Goal: Use online tool/utility: Utilize a website feature to perform a specific function

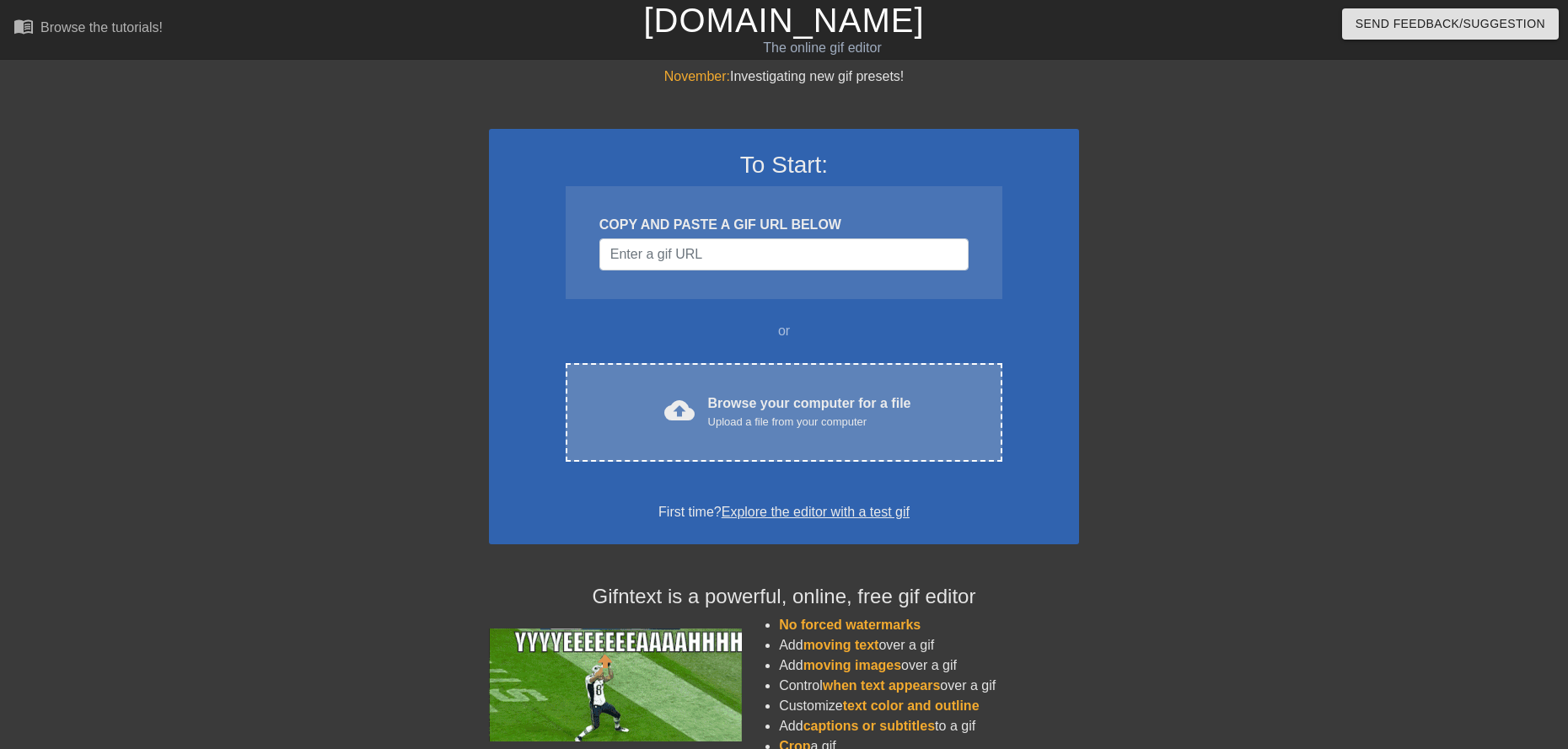
click at [787, 408] on div "Browse your computer for a file Upload a file from your computer" at bounding box center [810, 411] width 203 height 37
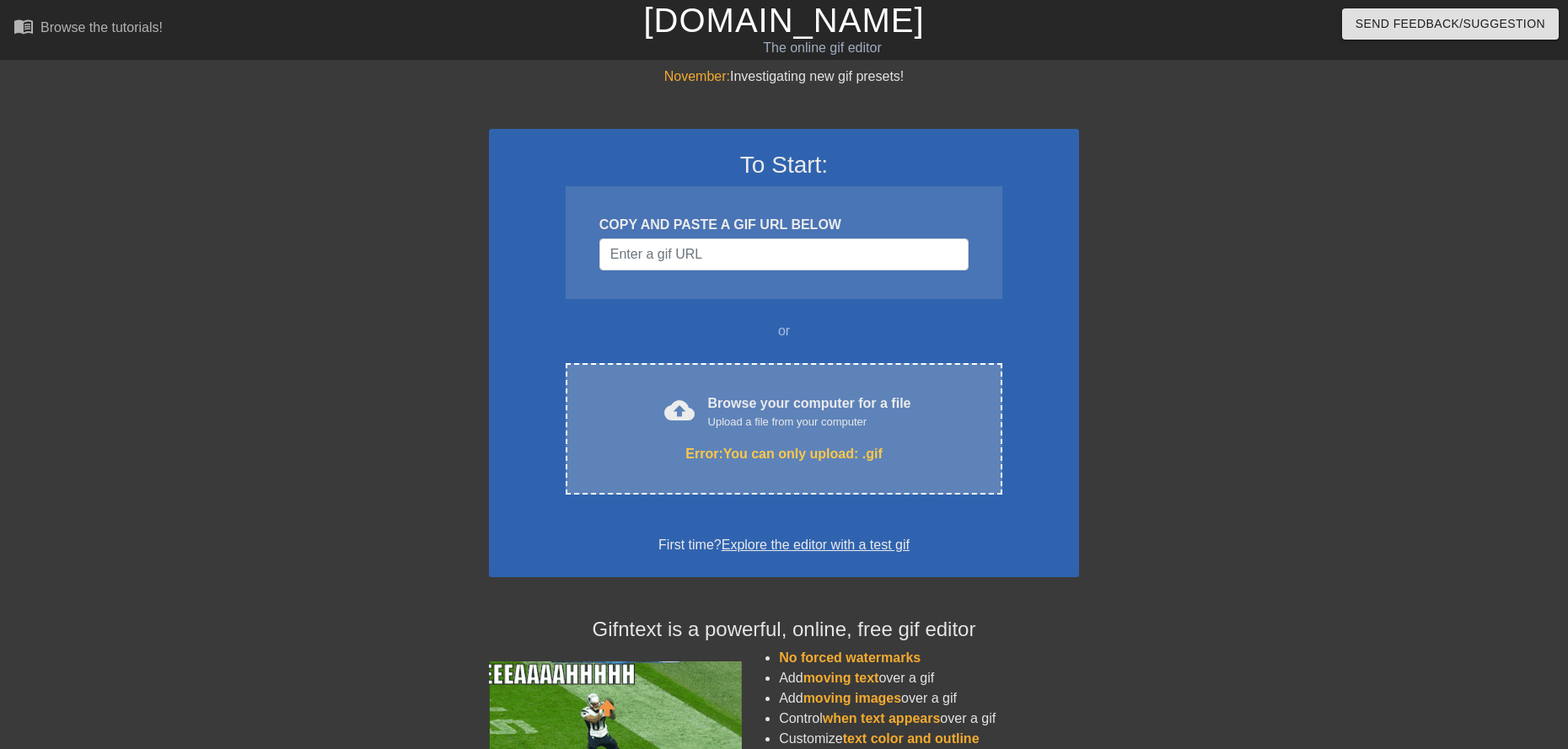
click at [781, 456] on div "Error: You can only upload: .gif" at bounding box center [783, 454] width 366 height 20
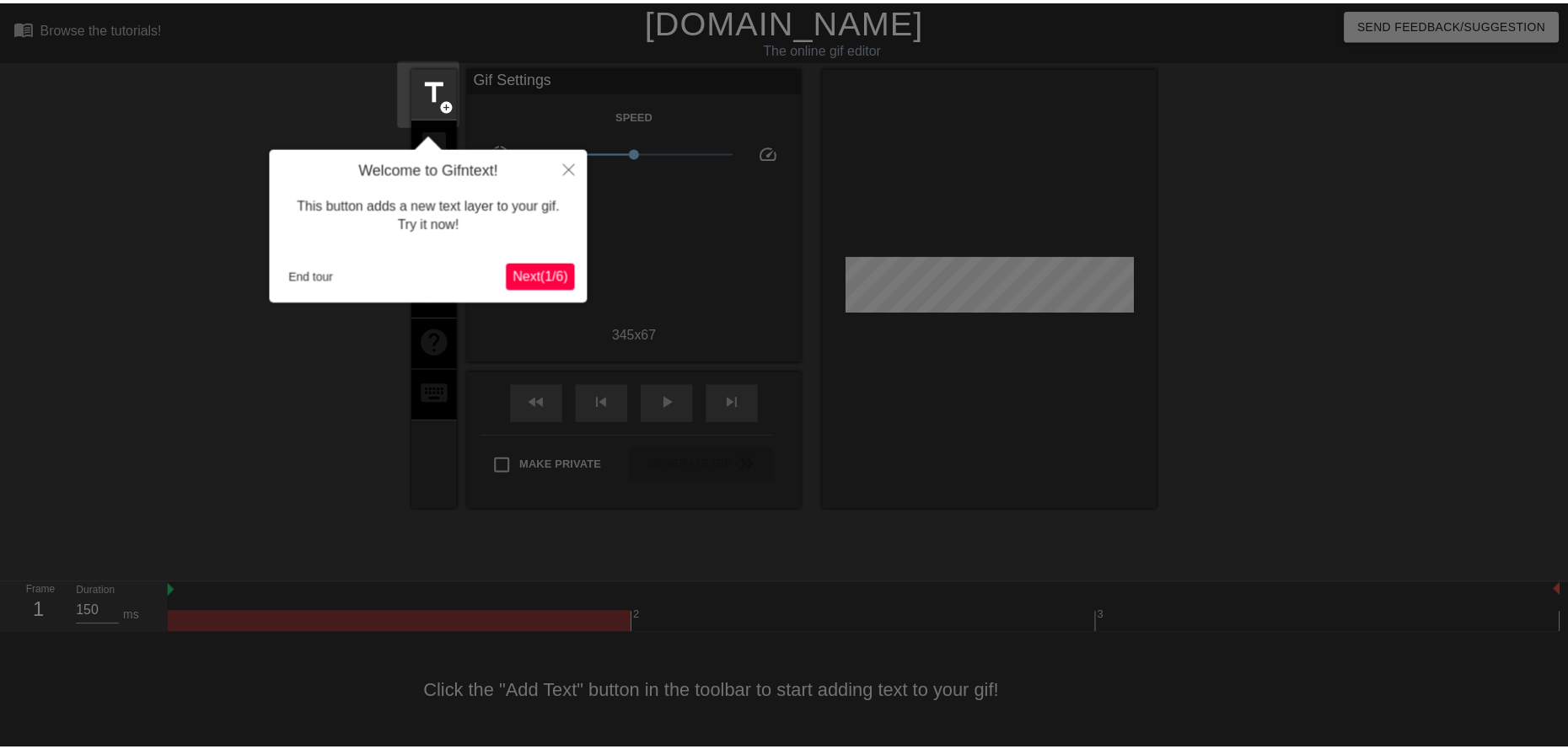
scroll to position [2, 0]
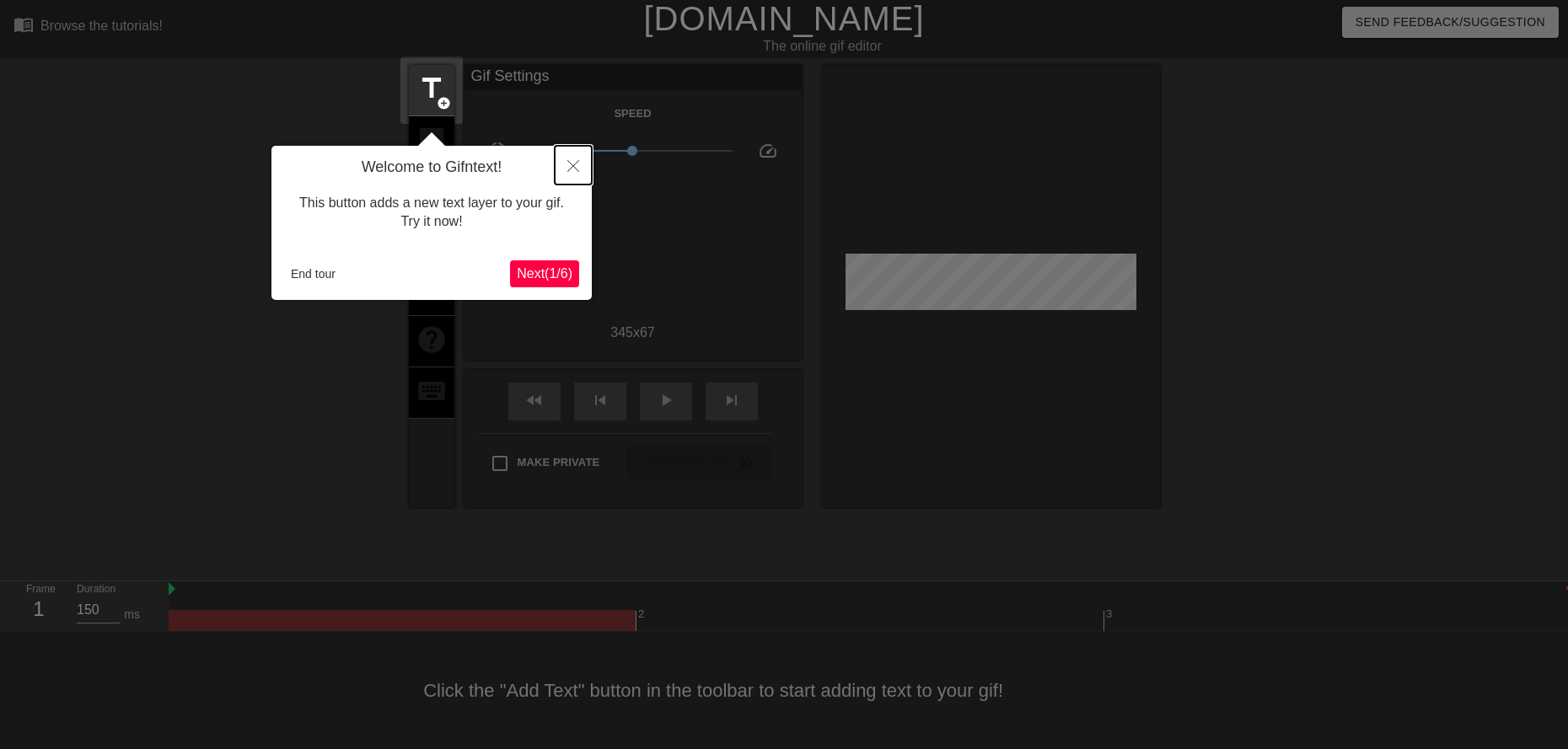
click at [570, 164] on icon "Close" at bounding box center [573, 165] width 11 height 11
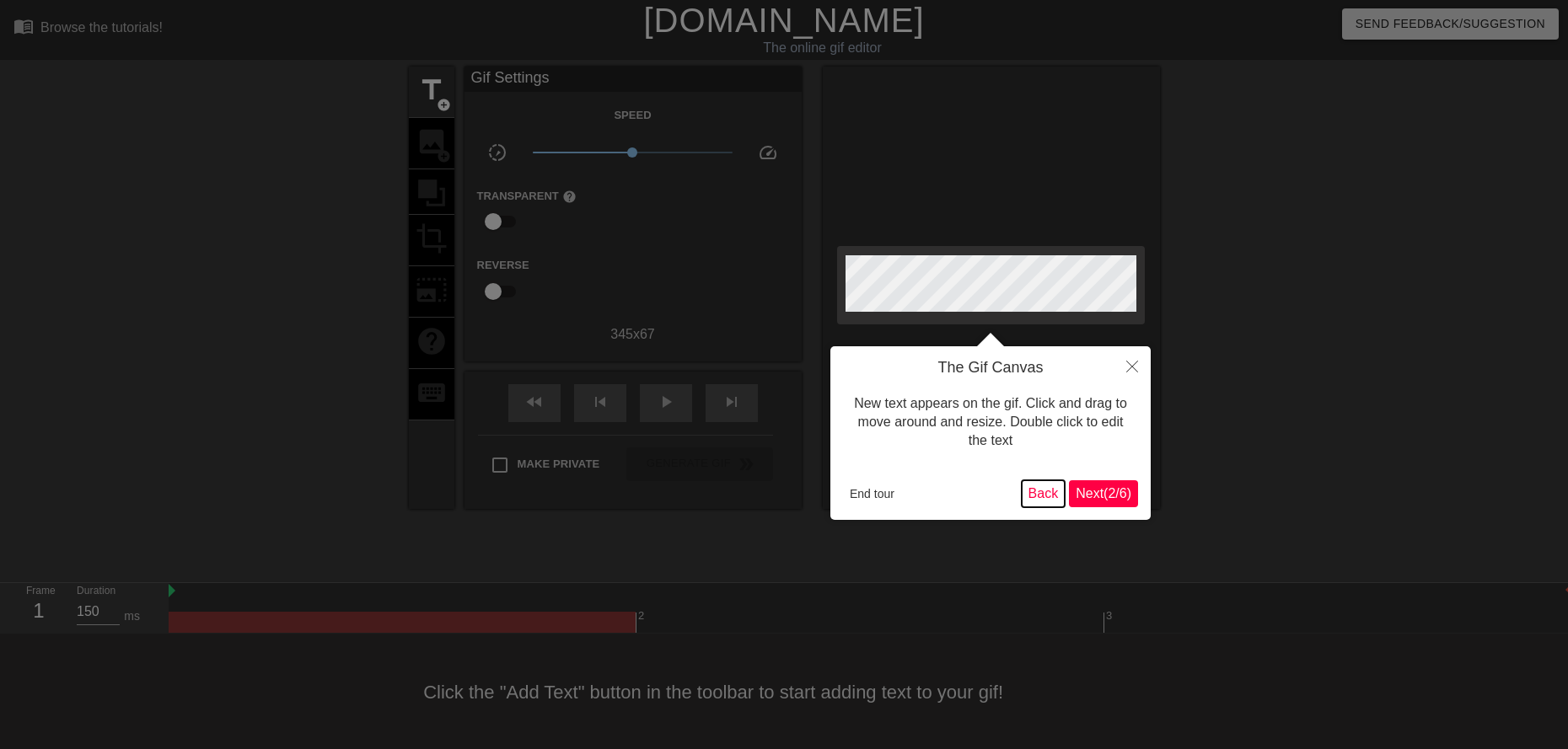
click at [1049, 495] on button "Back" at bounding box center [1043, 494] width 44 height 27
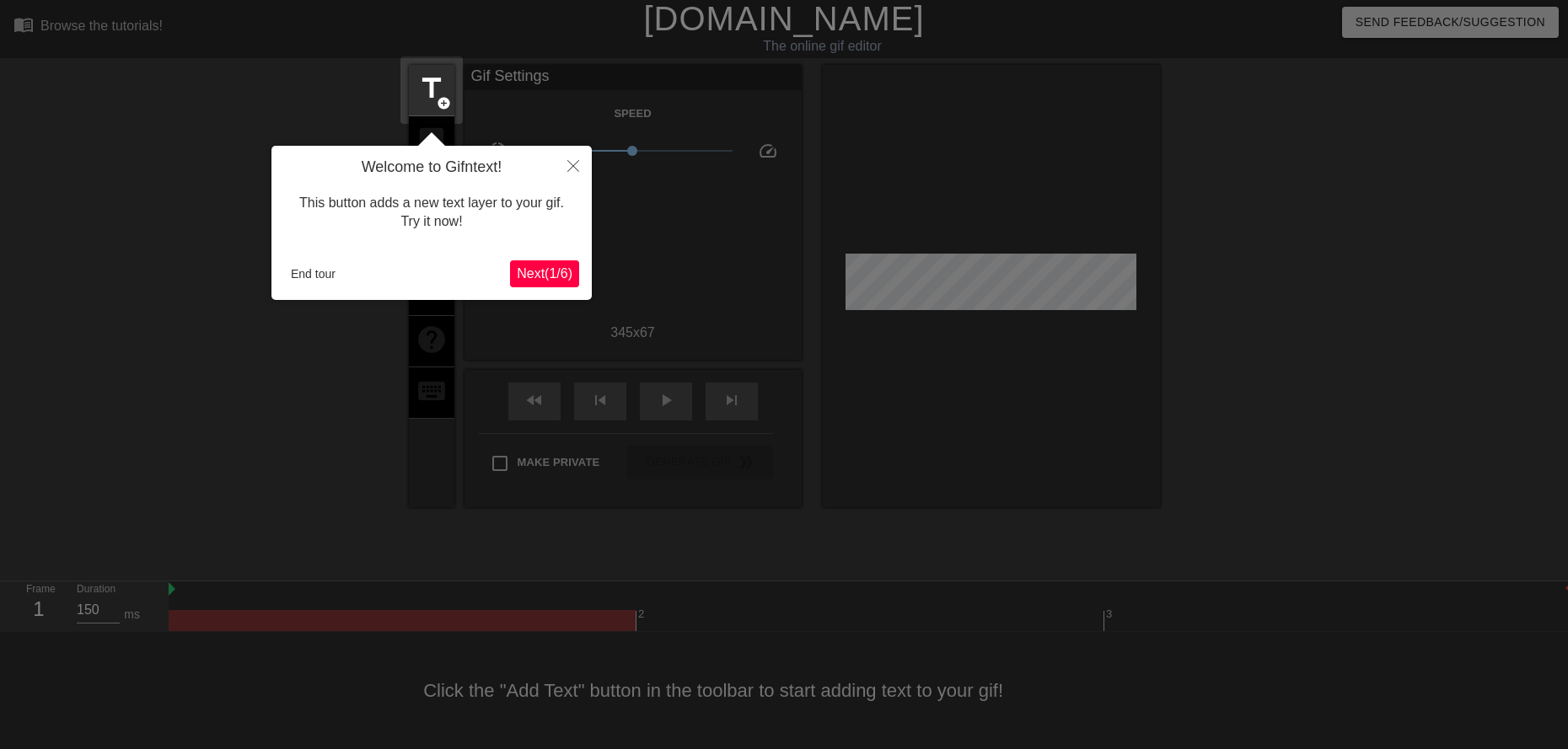
click at [551, 267] on span "Next ( 1 / 6 )" at bounding box center [544, 273] width 56 height 14
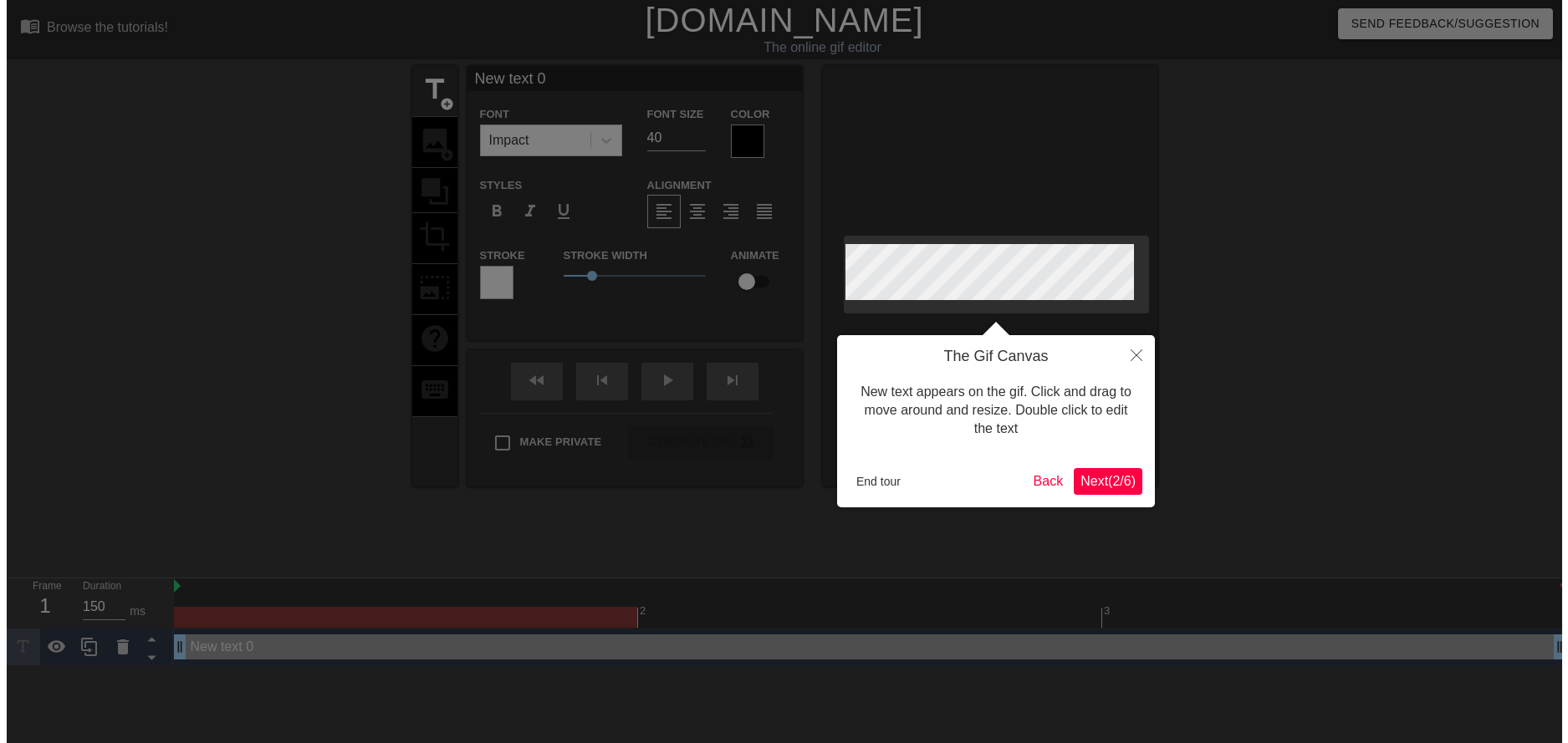
scroll to position [0, 0]
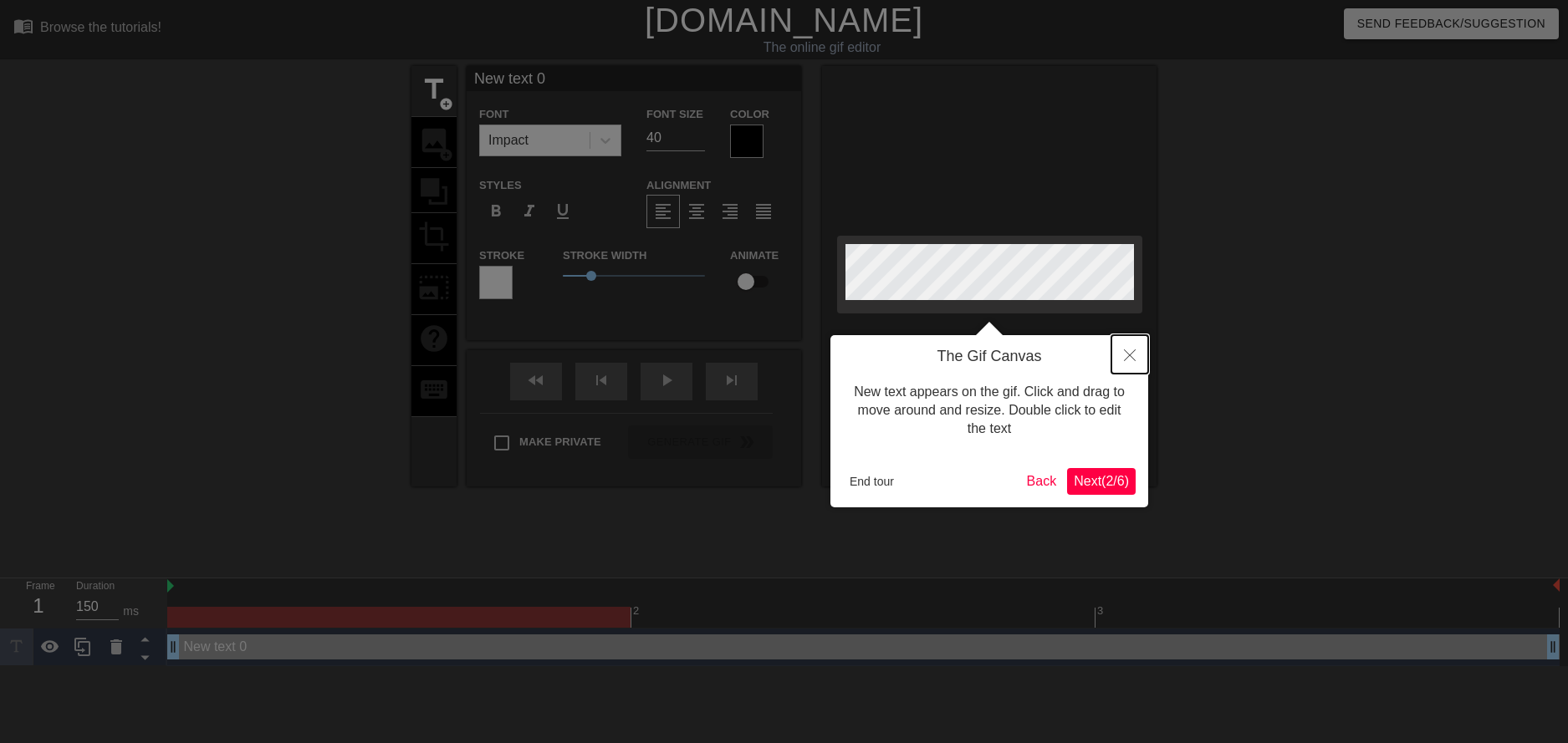
click at [1129, 358] on icon "Close" at bounding box center [1130, 356] width 11 height 11
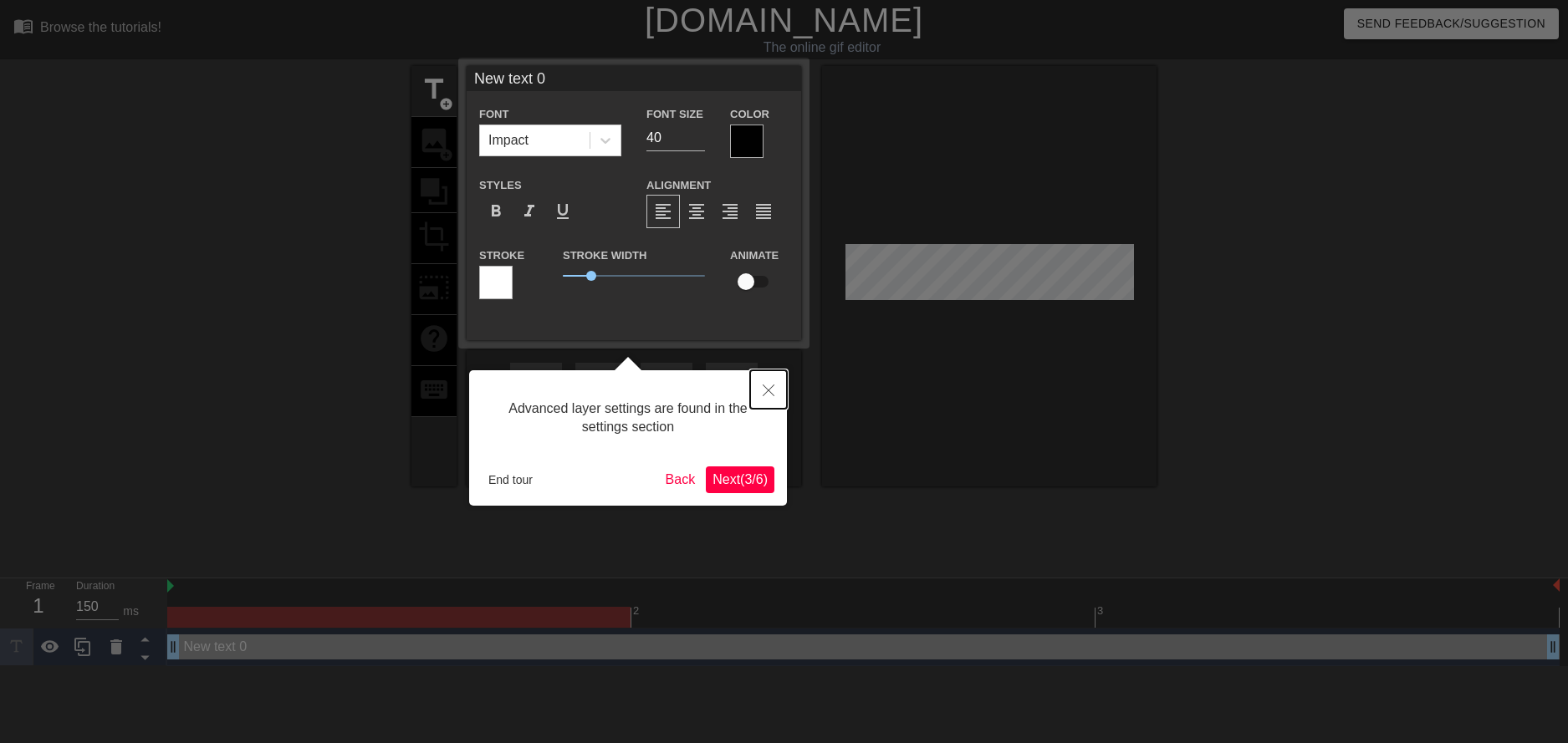
click at [763, 393] on icon "Close" at bounding box center [769, 390] width 11 height 11
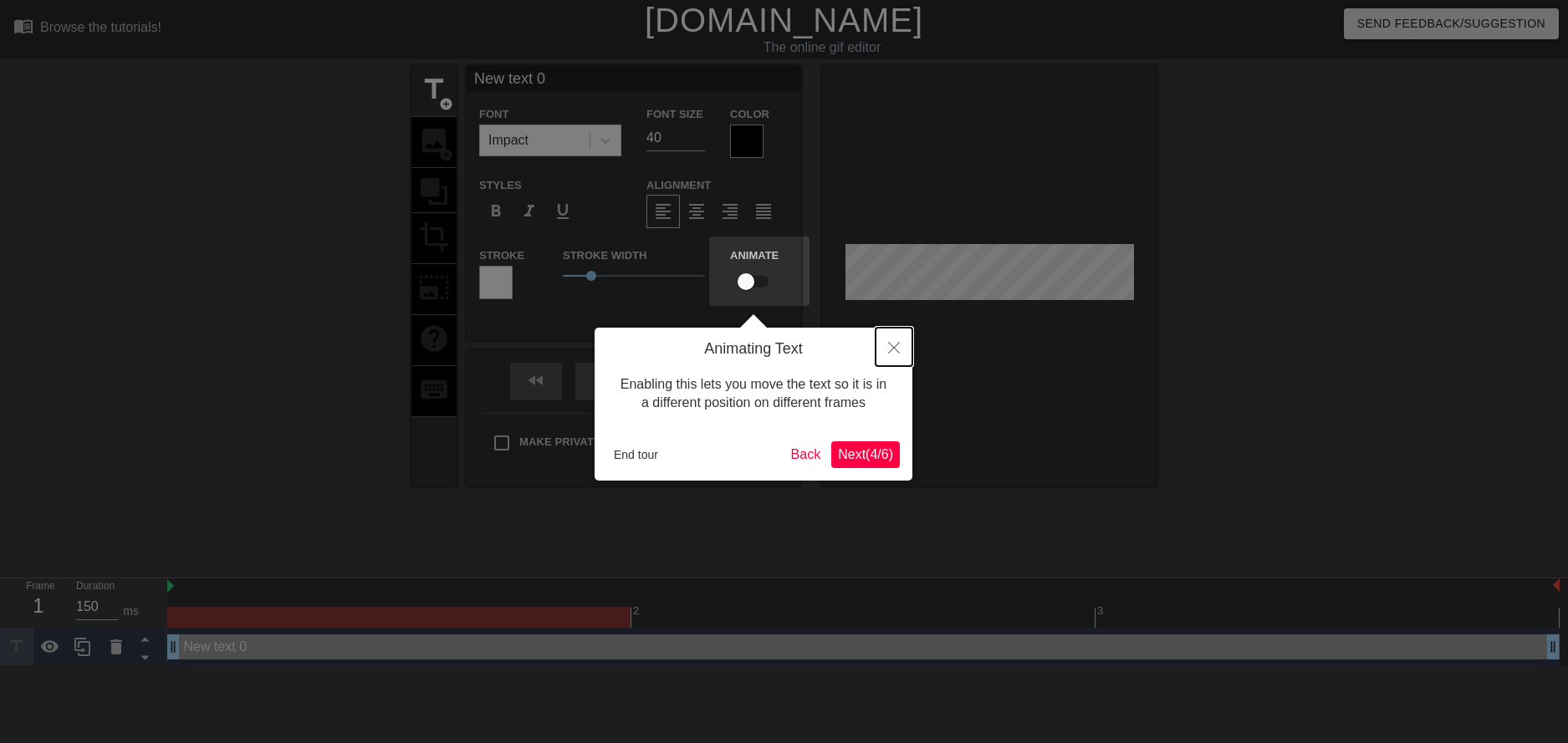
click at [891, 360] on button "Close" at bounding box center [893, 346] width 37 height 38
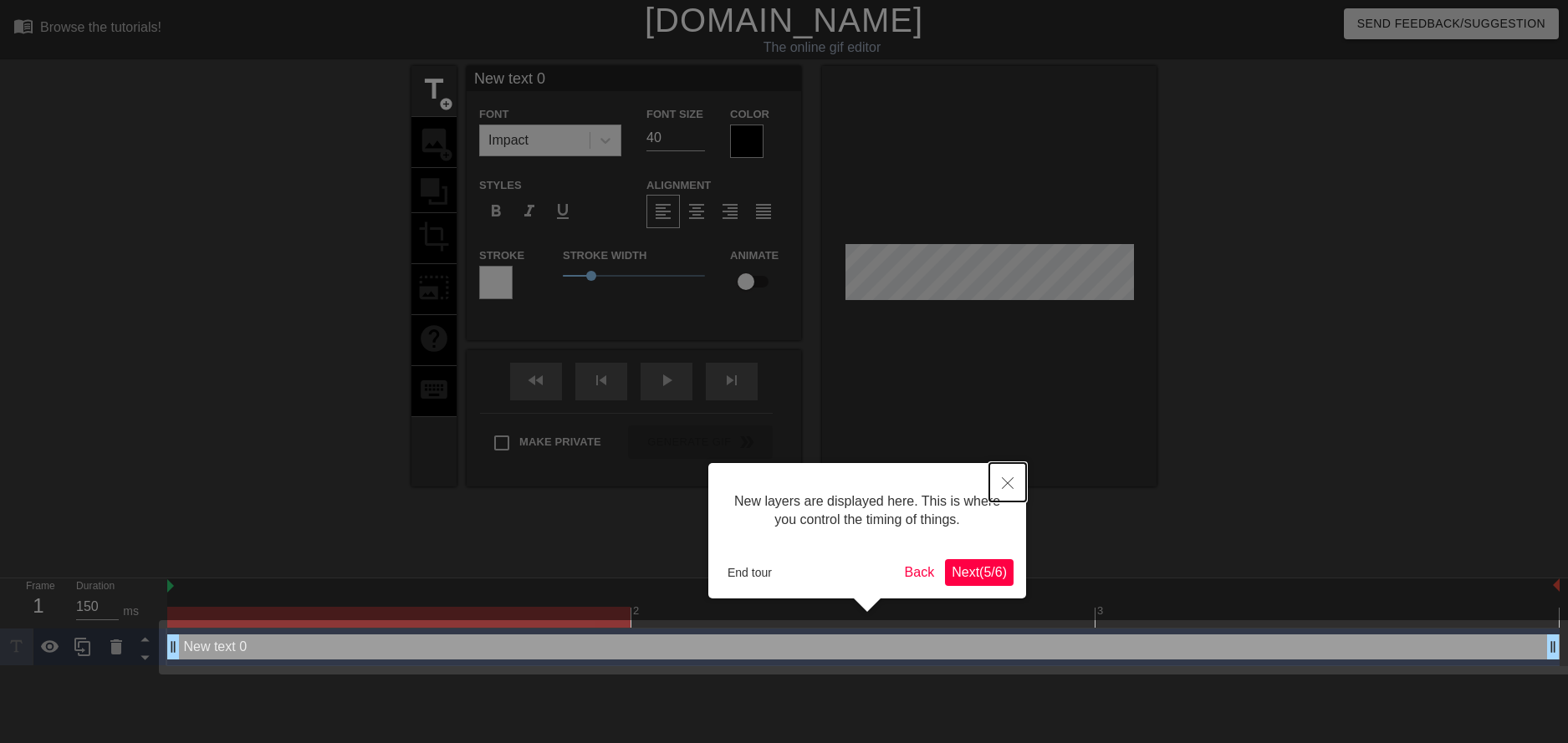
click at [1007, 492] on button "Close" at bounding box center [1007, 482] width 37 height 38
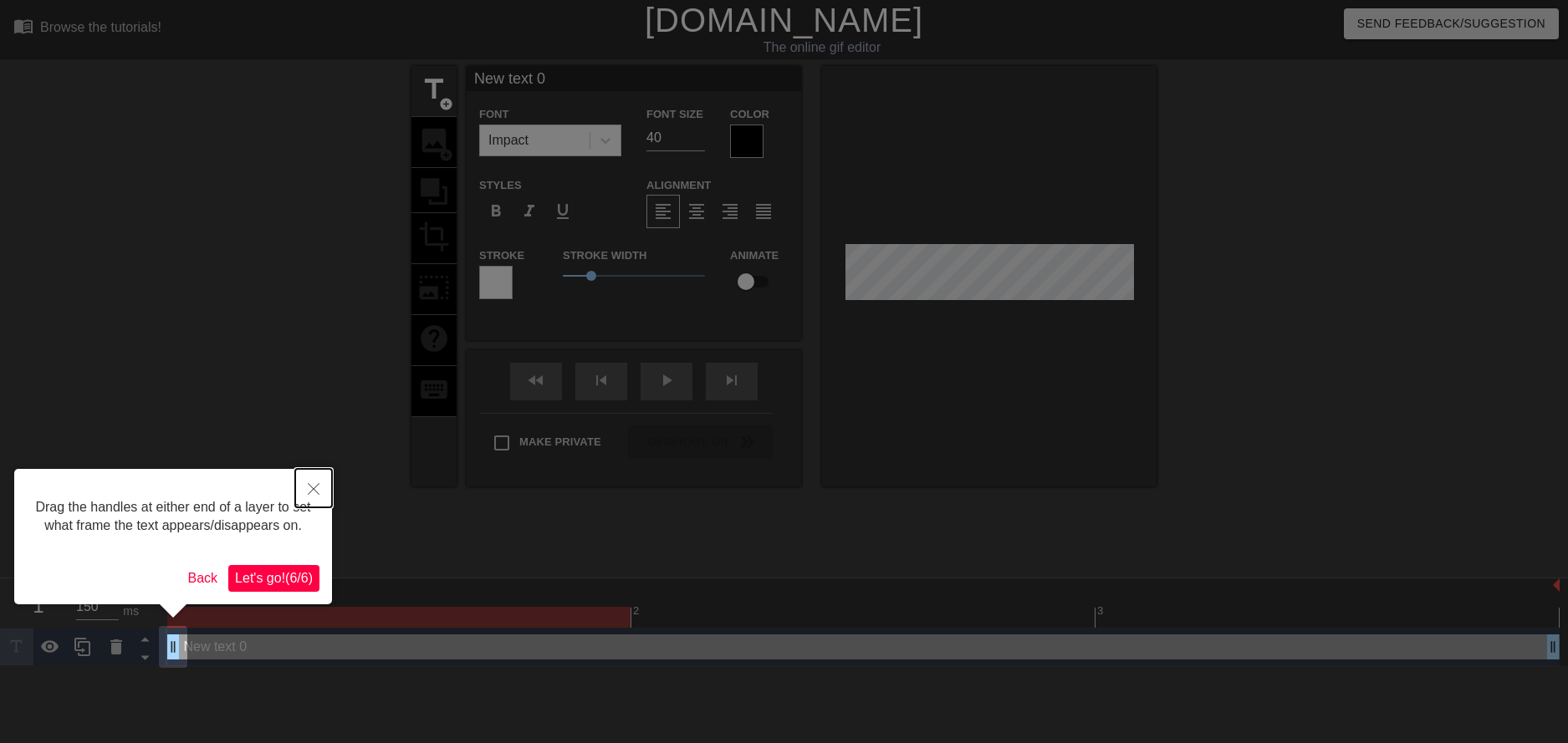
click at [297, 478] on button "Close" at bounding box center [313, 488] width 37 height 38
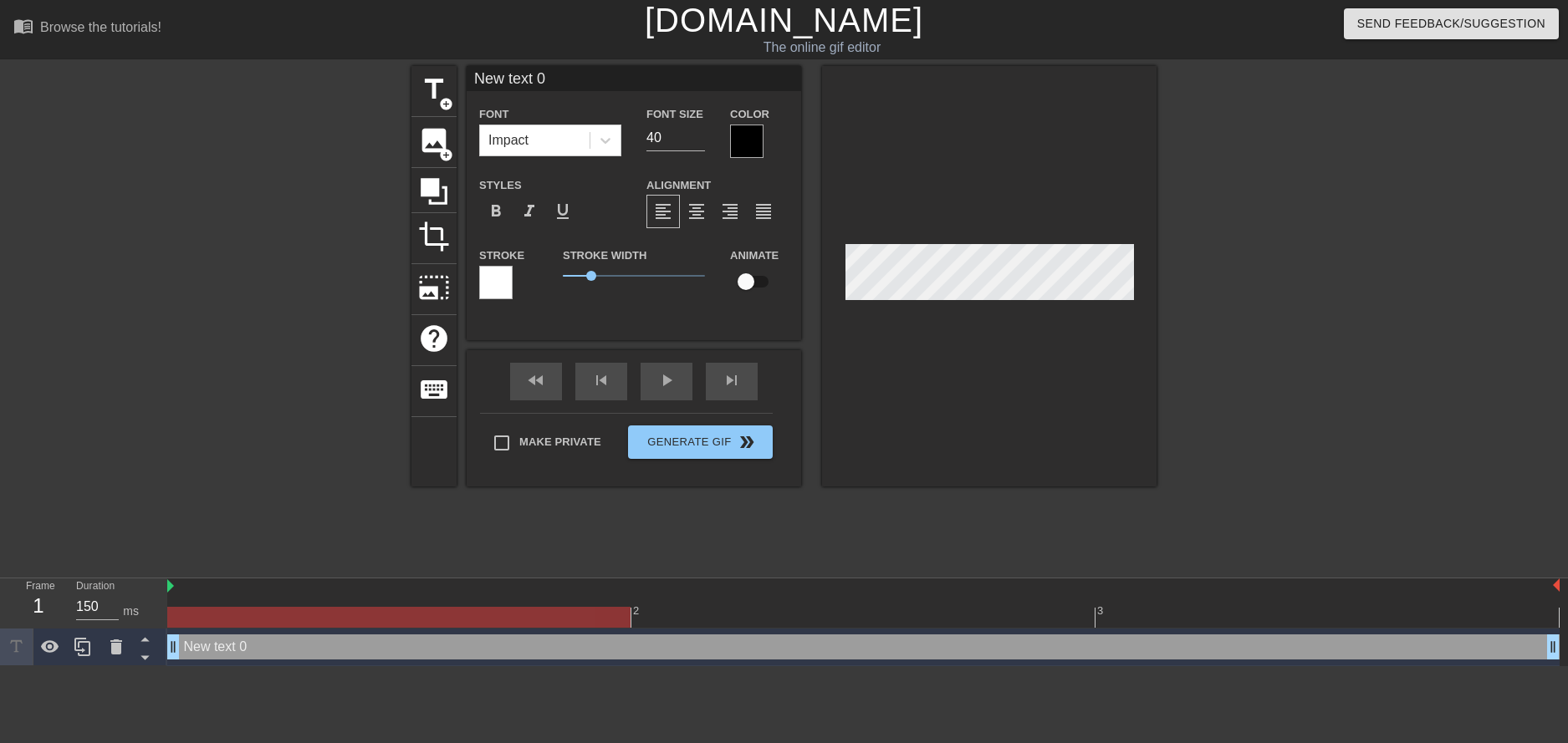
scroll to position [2, 5]
drag, startPoint x: 1003, startPoint y: 303, endPoint x: 112, endPoint y: 642, distance: 953.3
click at [112, 642] on icon at bounding box center [116, 647] width 11 height 15
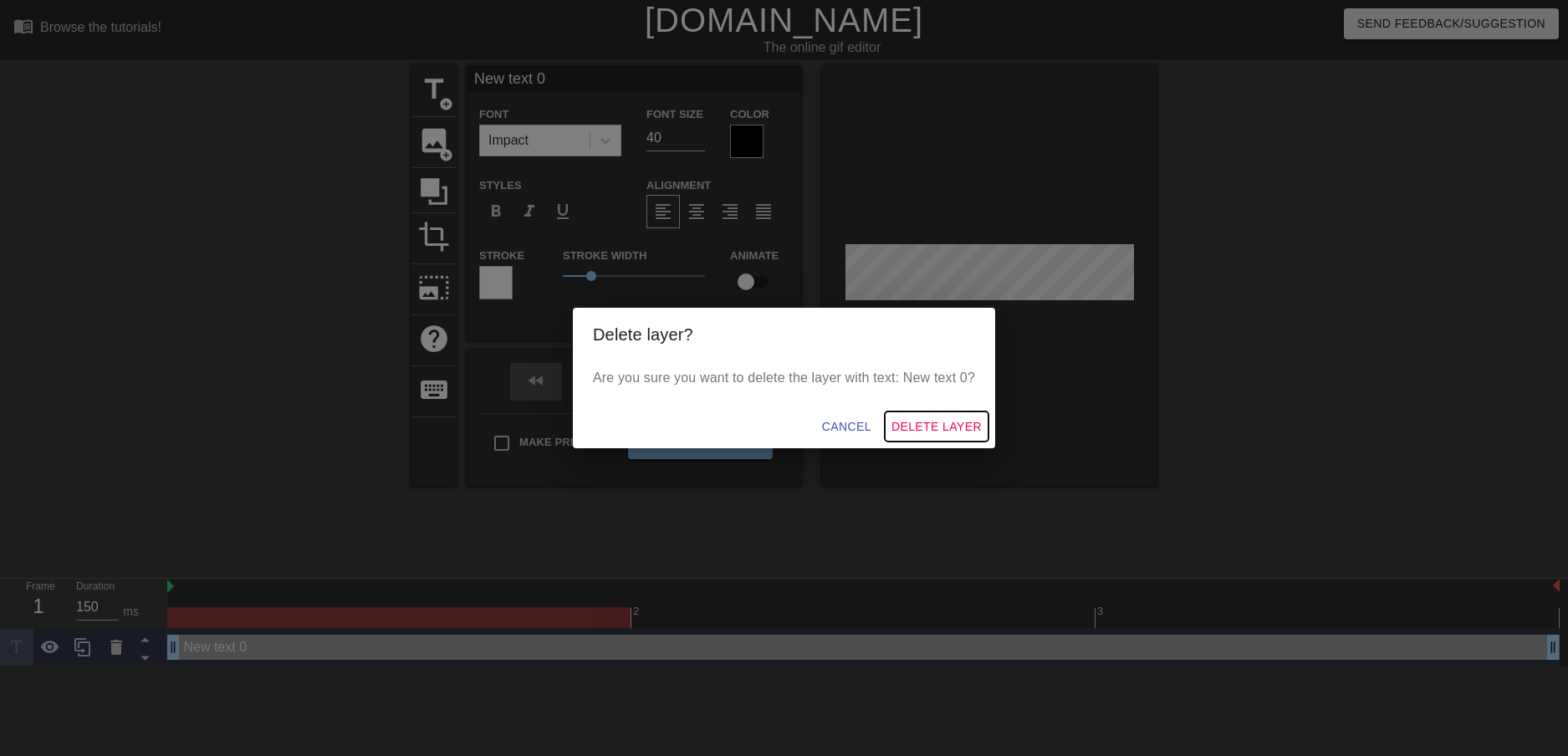
click at [935, 430] on span "Delete Layer" at bounding box center [936, 427] width 90 height 21
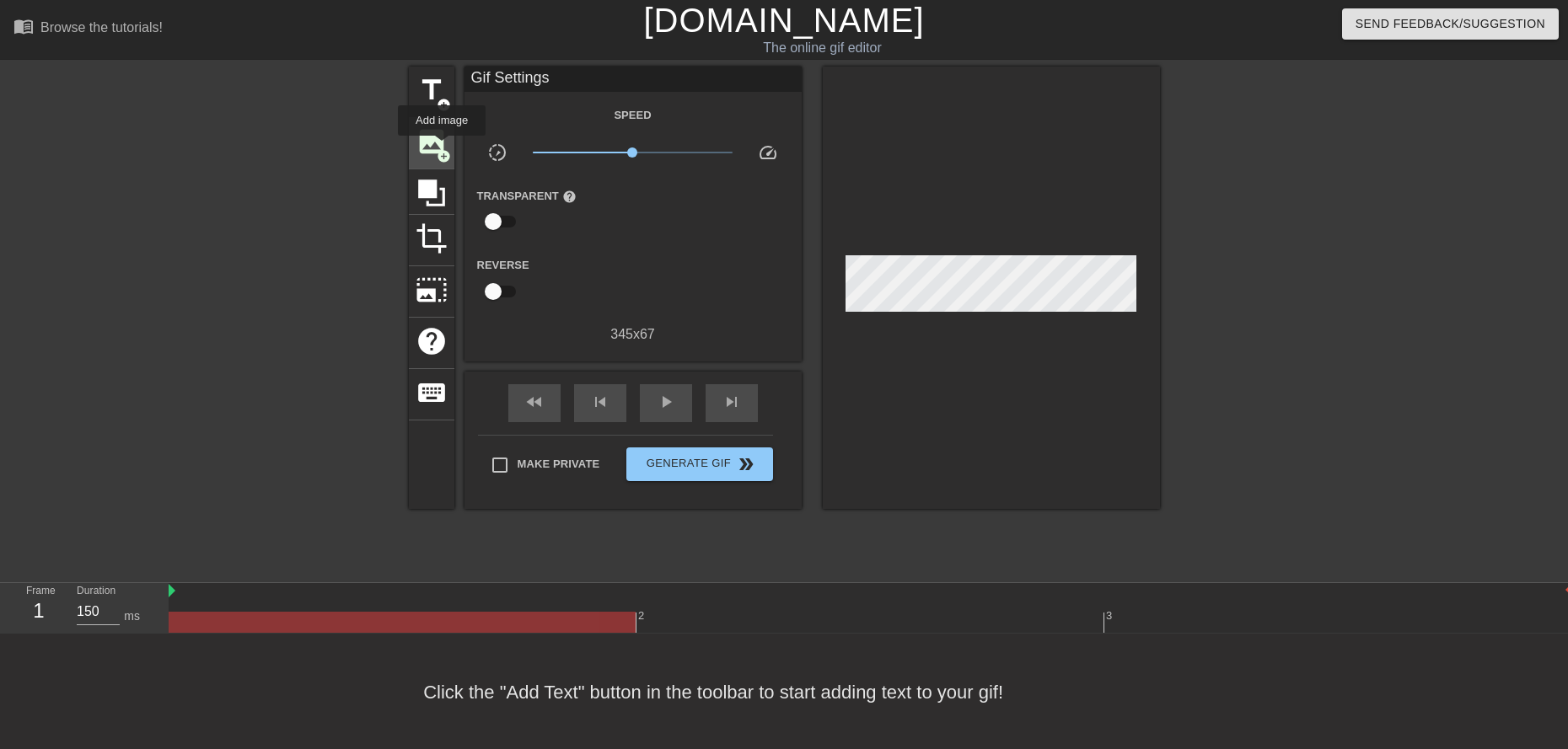
click at [442, 149] on span "add_circle" at bounding box center [444, 156] width 14 height 14
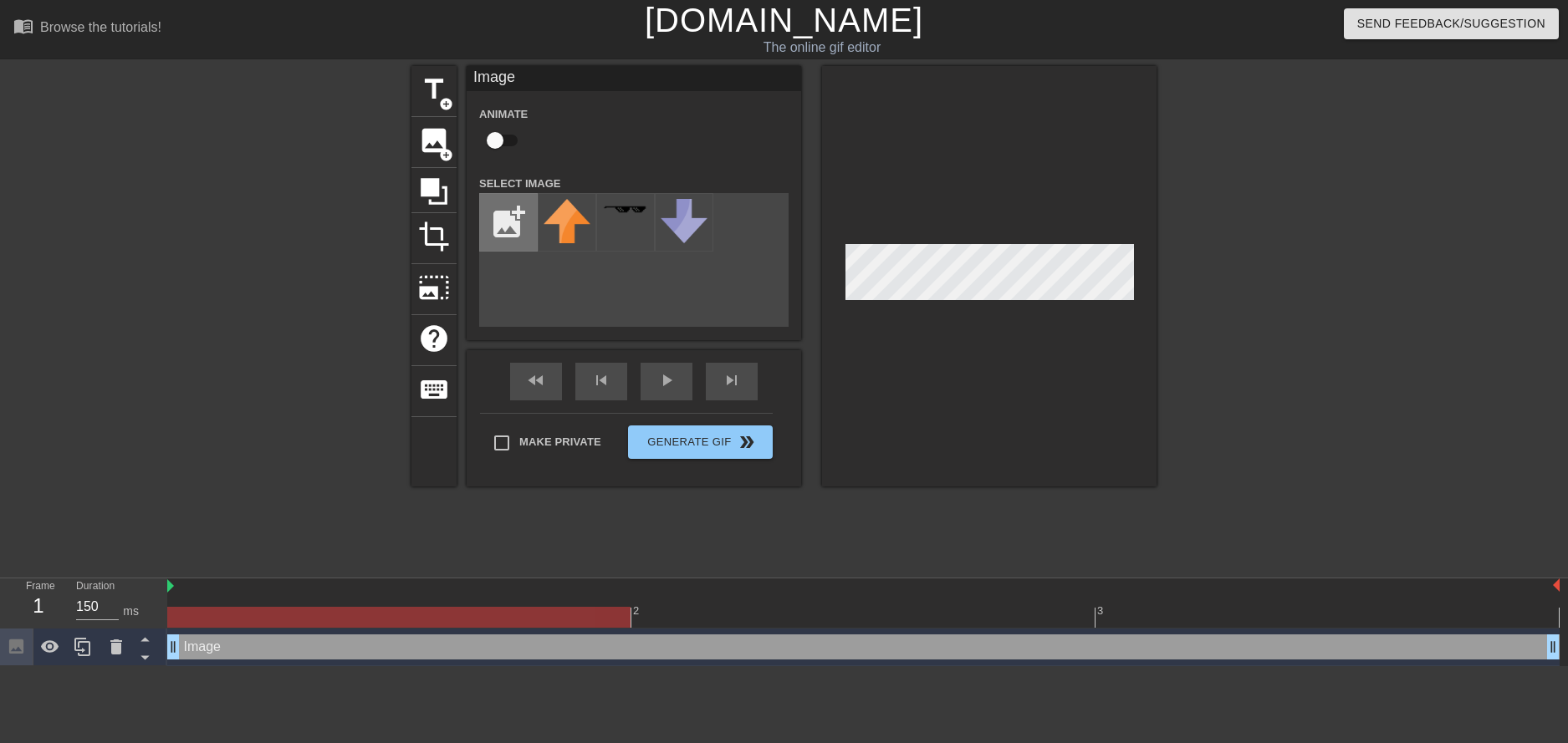
click at [494, 227] on input "file" at bounding box center [509, 222] width 57 height 57
click at [578, 226] on div at bounding box center [567, 222] width 58 height 58
click at [1178, 281] on div "title add_circle image add_circle crop photo_size_select_large help keyboard Im…" at bounding box center [784, 316] width 1568 height 502
click at [1037, 229] on div at bounding box center [989, 276] width 334 height 420
click at [993, 310] on div at bounding box center [989, 276] width 334 height 420
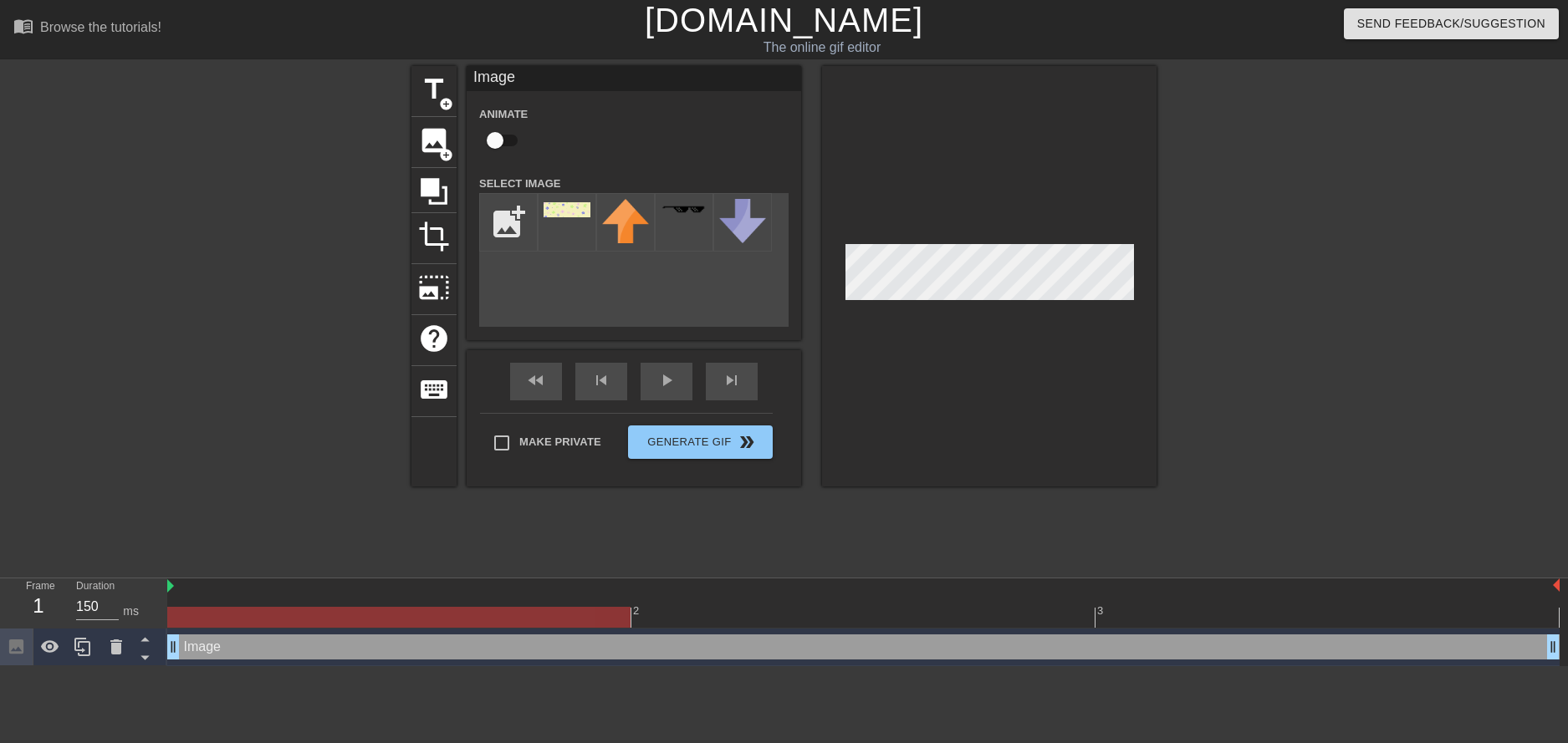
drag, startPoint x: 687, startPoint y: 650, endPoint x: 666, endPoint y: 595, distance: 58.9
click at [666, 596] on div "2 3 Image drag_handle drag_handle" at bounding box center [867, 623] width 1401 height 88
click at [145, 659] on icon at bounding box center [145, 659] width 8 height 4
click at [145, 664] on icon at bounding box center [145, 658] width 21 height 21
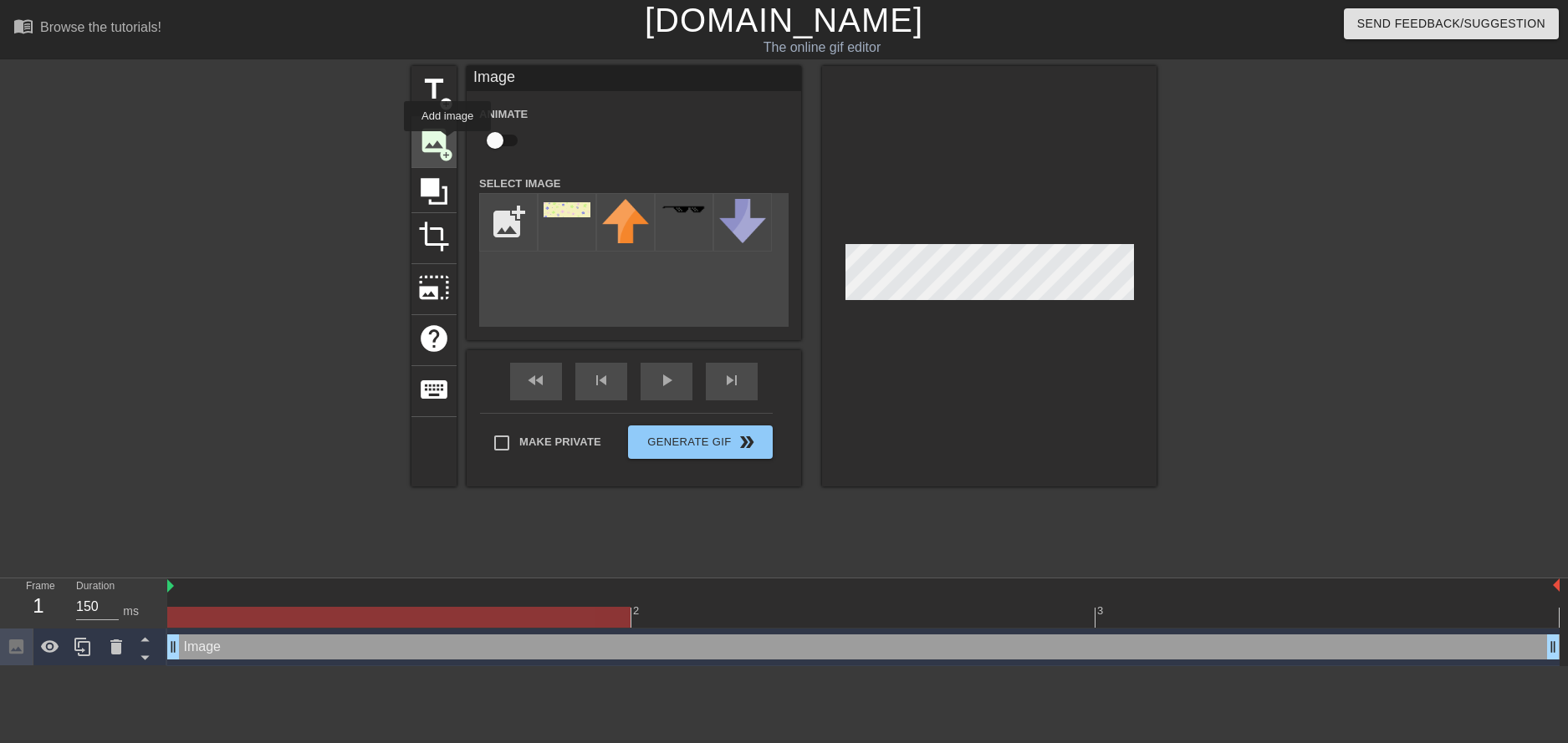
click at [448, 143] on span "image" at bounding box center [434, 141] width 32 height 32
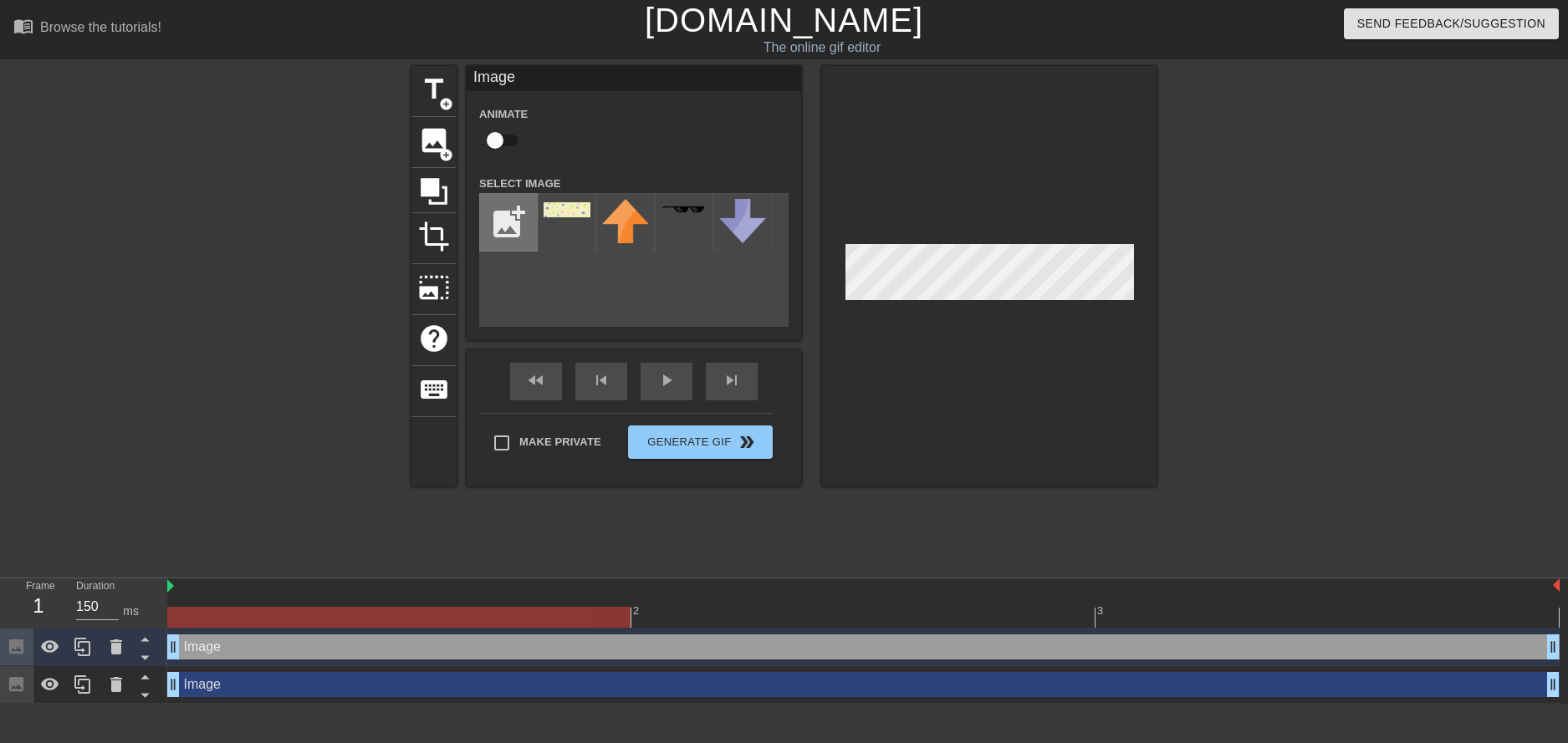
click at [511, 250] on input "file" at bounding box center [509, 222] width 57 height 57
type input "C:\fakepath\TcZvijmjL7.gif"
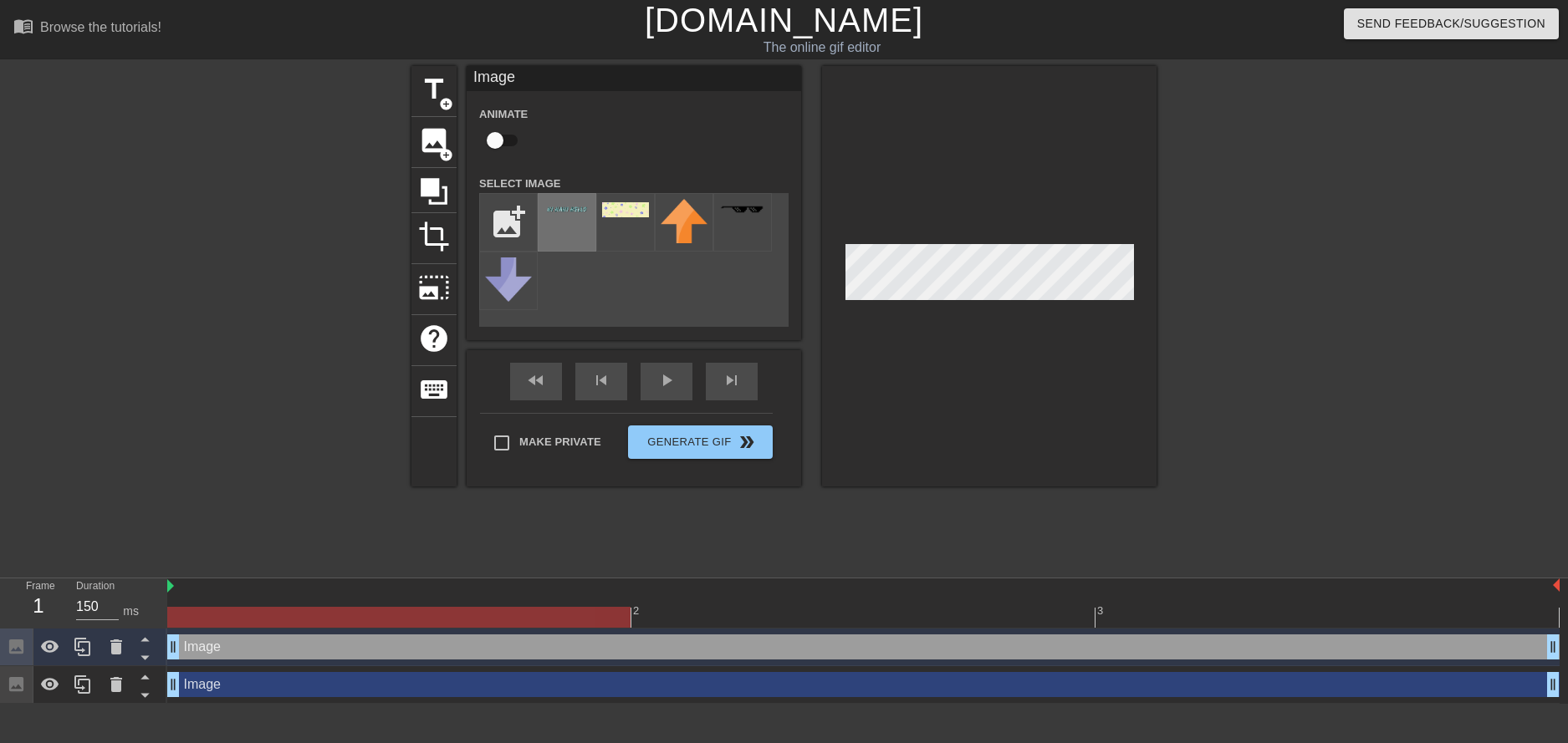
click at [589, 239] on div at bounding box center [567, 222] width 58 height 58
click at [113, 685] on icon at bounding box center [116, 685] width 11 height 15
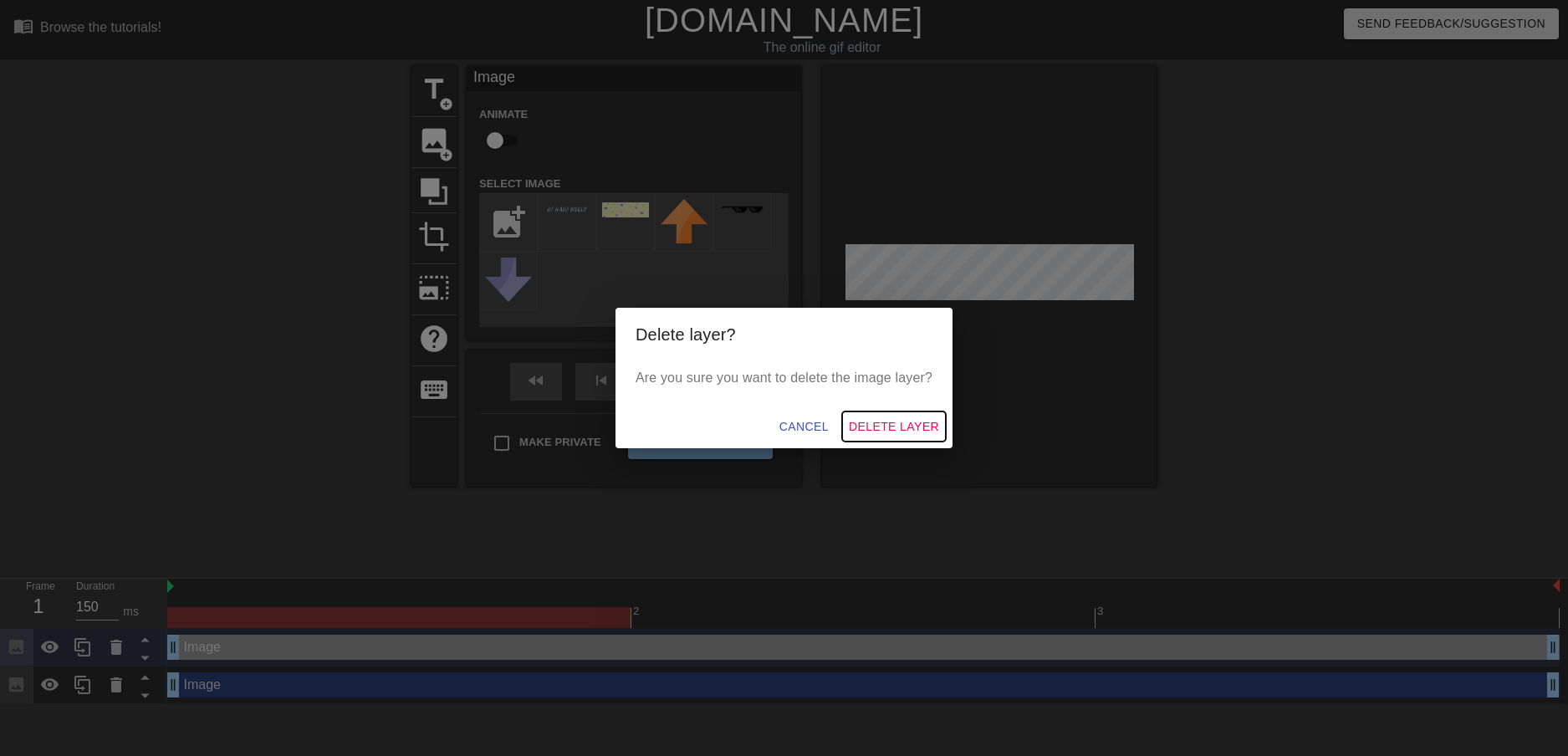
click at [888, 413] on button "Delete Layer" at bounding box center [893, 426] width 104 height 31
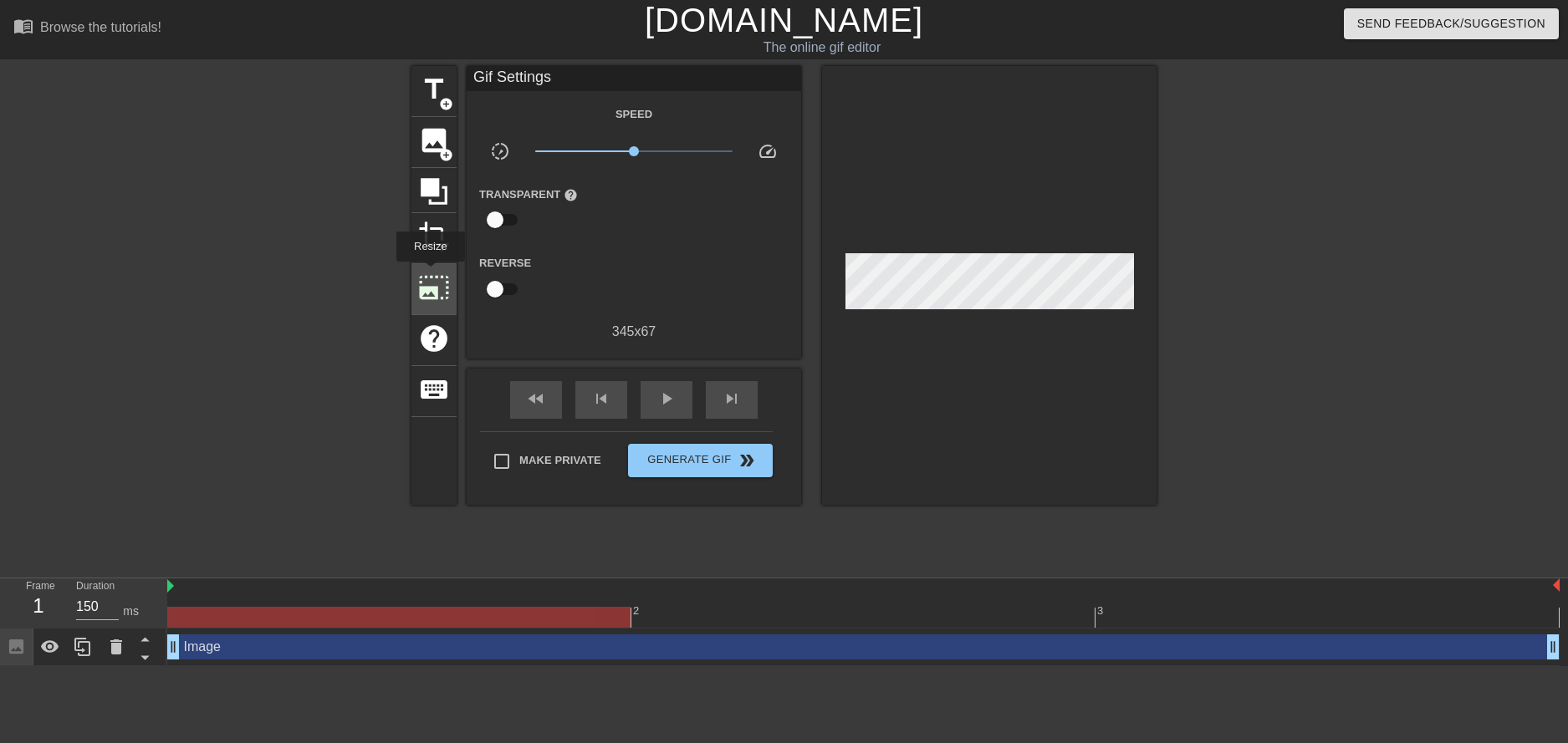
click at [429, 273] on span "photo_size_select_large" at bounding box center [434, 288] width 32 height 32
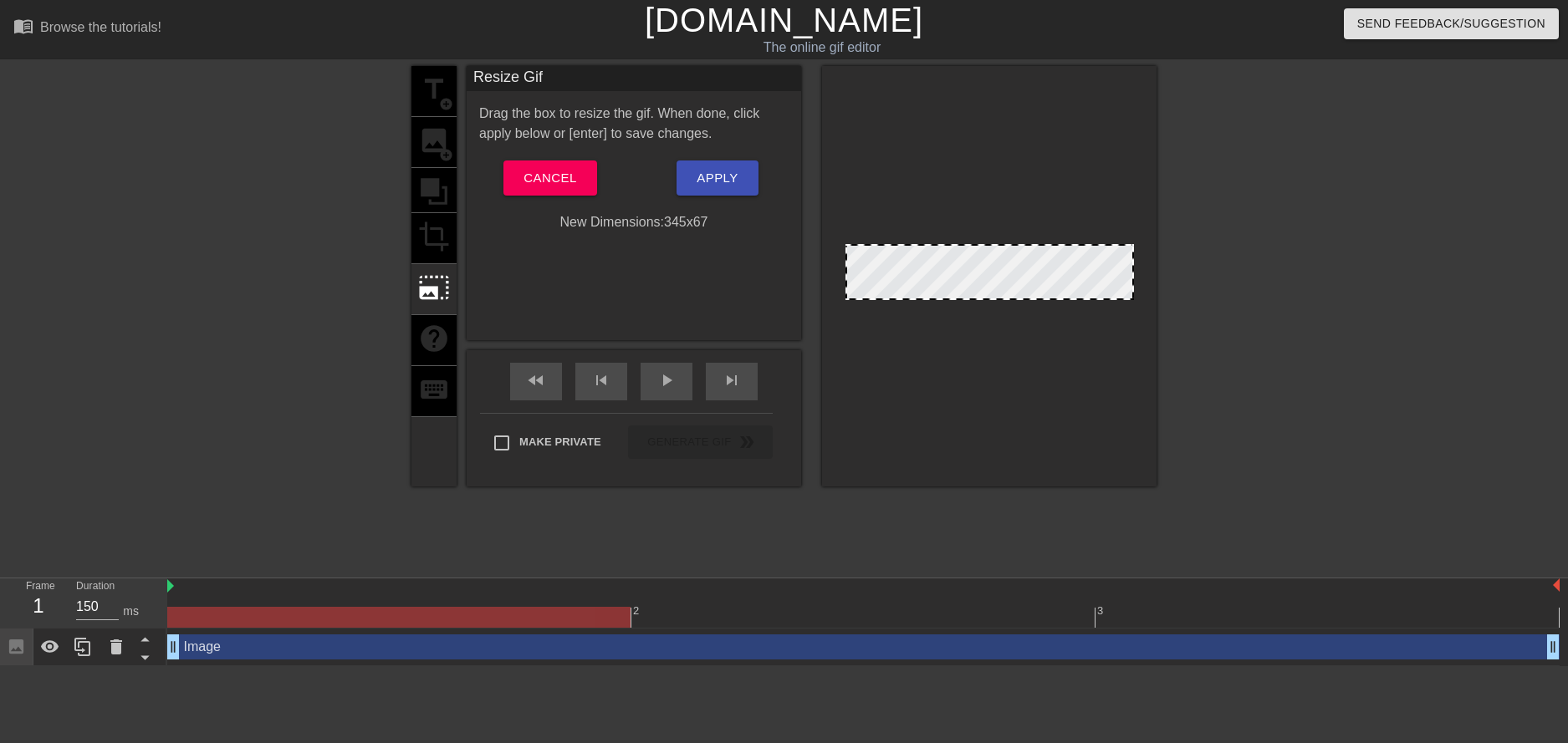
drag, startPoint x: 988, startPoint y: 296, endPoint x: 981, endPoint y: 348, distance: 52.5
click at [981, 348] on div at bounding box center [989, 276] width 334 height 420
click at [1007, 254] on div at bounding box center [989, 272] width 288 height 56
click at [1051, 300] on div at bounding box center [989, 276] width 334 height 420
click at [1056, 303] on div at bounding box center [989, 276] width 334 height 420
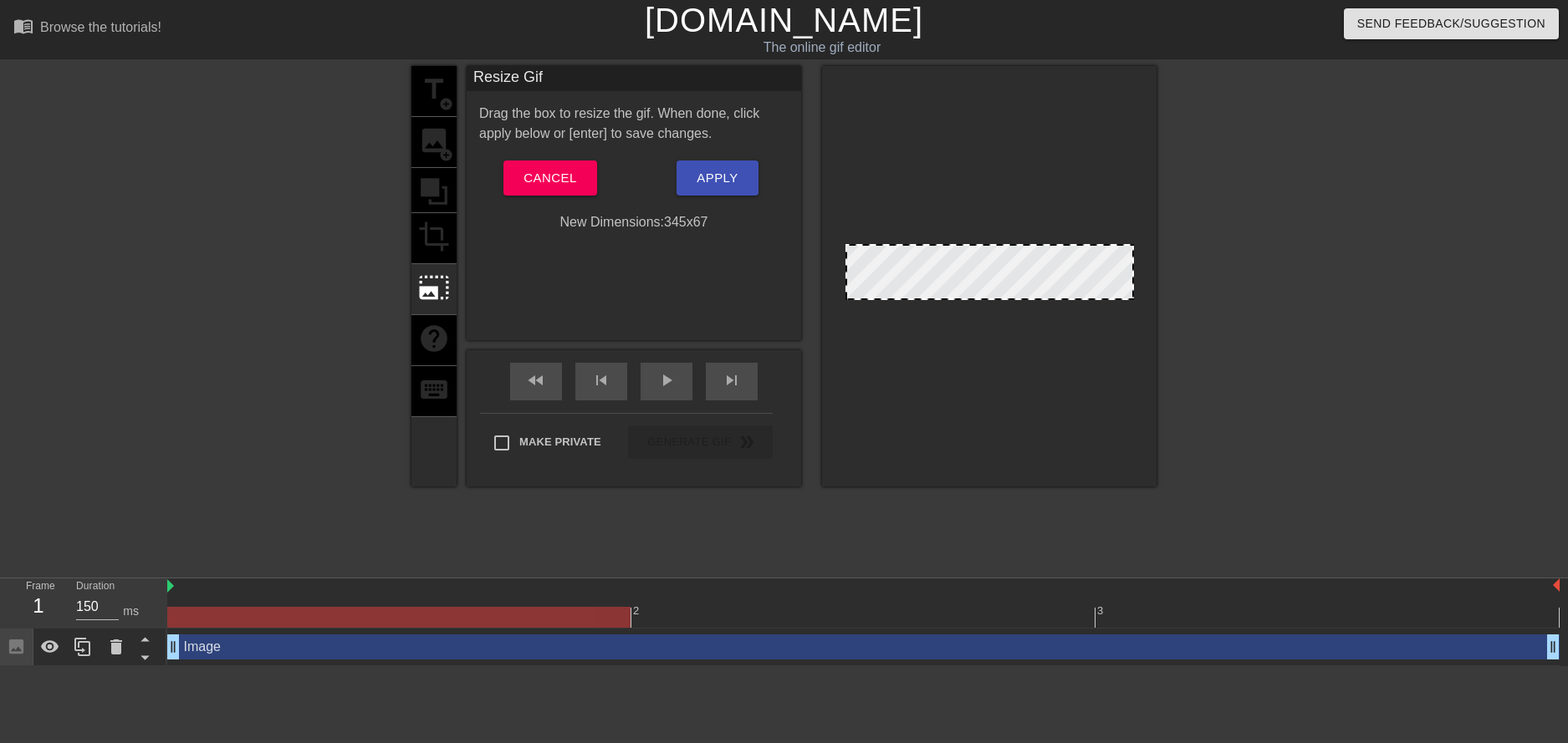
drag, startPoint x: 1056, startPoint y: 296, endPoint x: 1160, endPoint y: 540, distance: 265.2
click at [1169, 541] on div "title add_circle image add_circle crop photo_size_select_large help keyboard Re…" at bounding box center [784, 316] width 1568 height 502
click at [583, 195] on button "Cancel" at bounding box center [550, 177] width 93 height 35
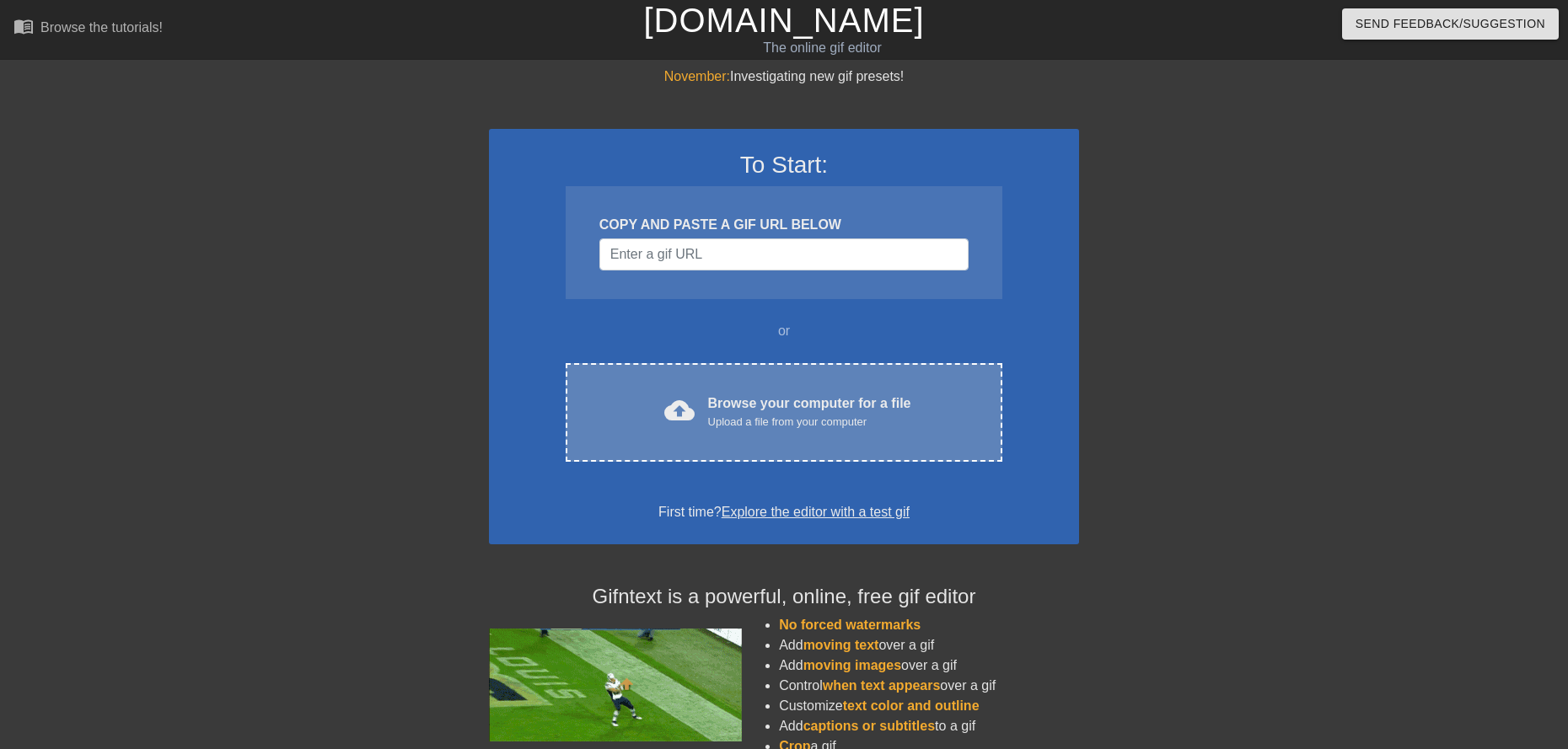
click at [761, 407] on div "Browse your computer for a file Upload a file from your computer" at bounding box center [810, 411] width 203 height 37
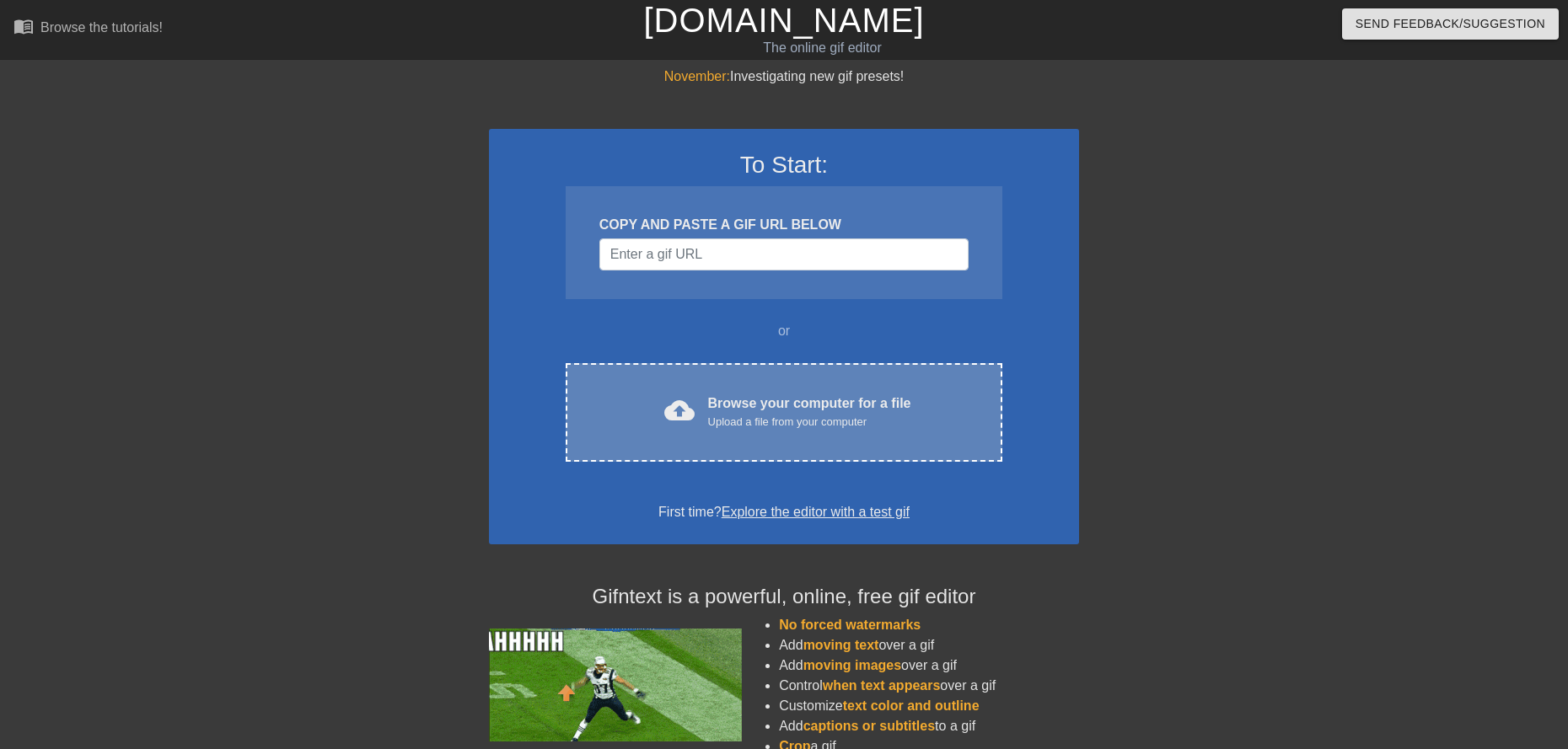
click at [759, 383] on div "cloud_upload Browse your computer for a file Upload a file from your computer C…" at bounding box center [784, 412] width 437 height 98
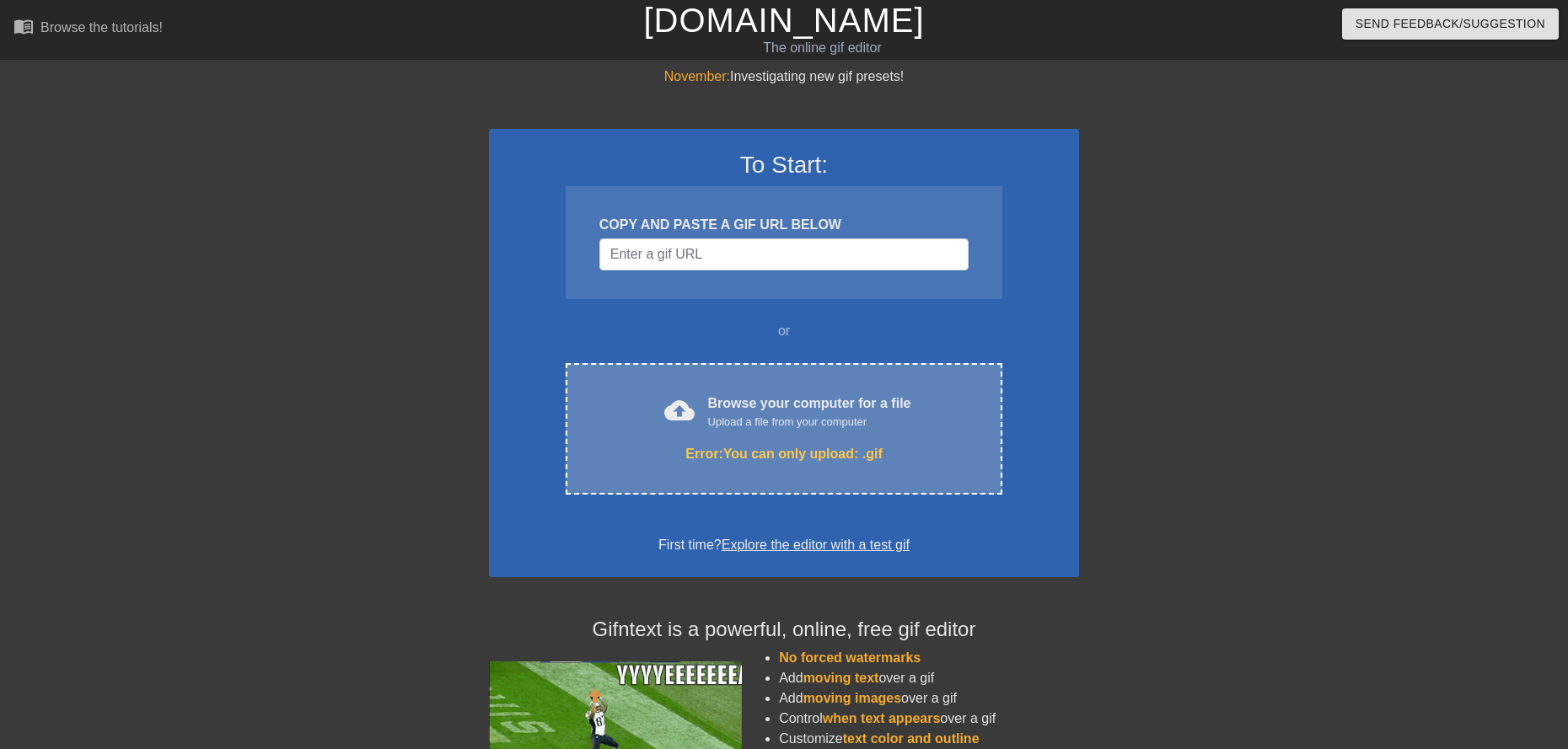
click at [775, 445] on div "Error: You can only upload: .gif" at bounding box center [783, 454] width 366 height 20
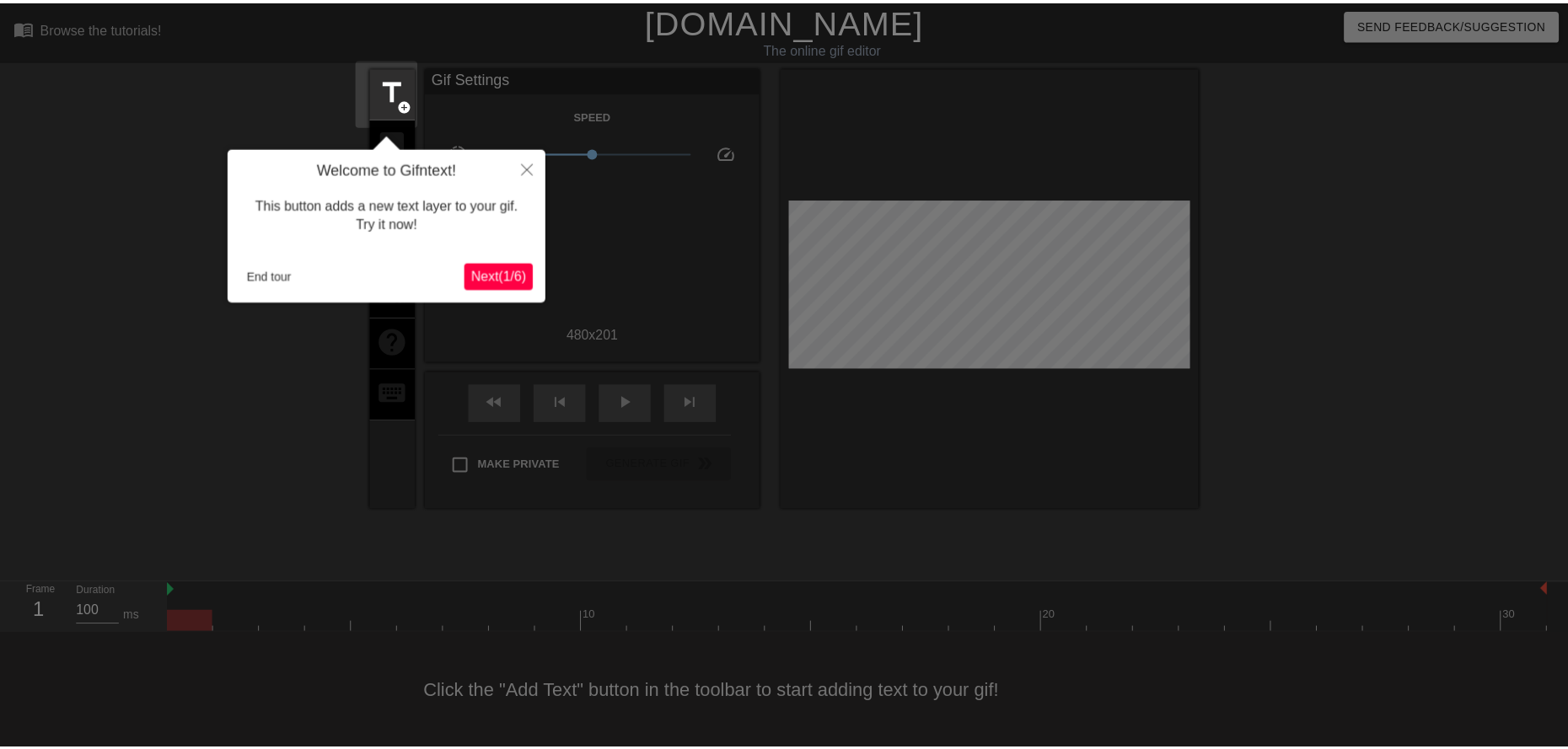
scroll to position [2, 0]
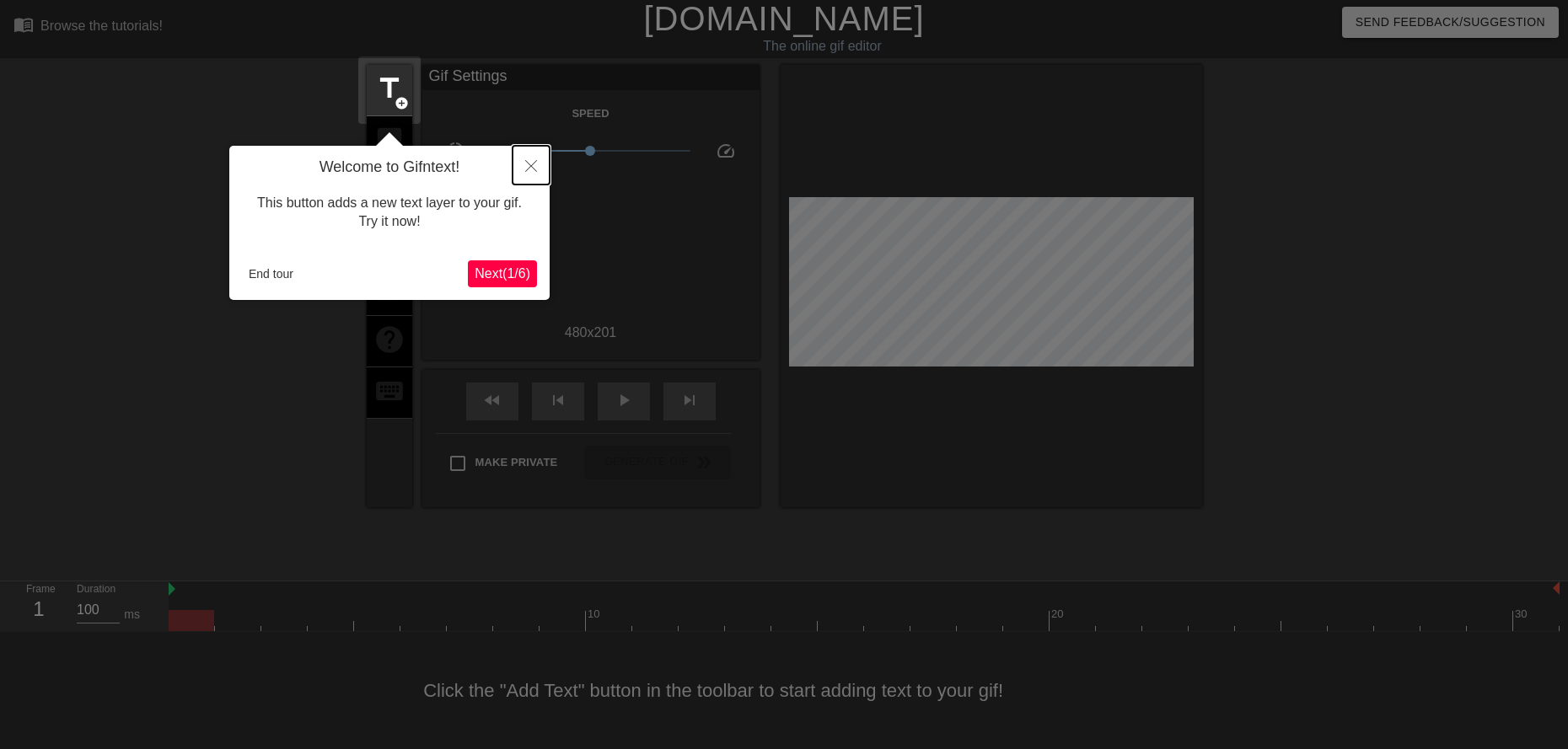
click at [515, 154] on button "Close" at bounding box center [531, 165] width 37 height 39
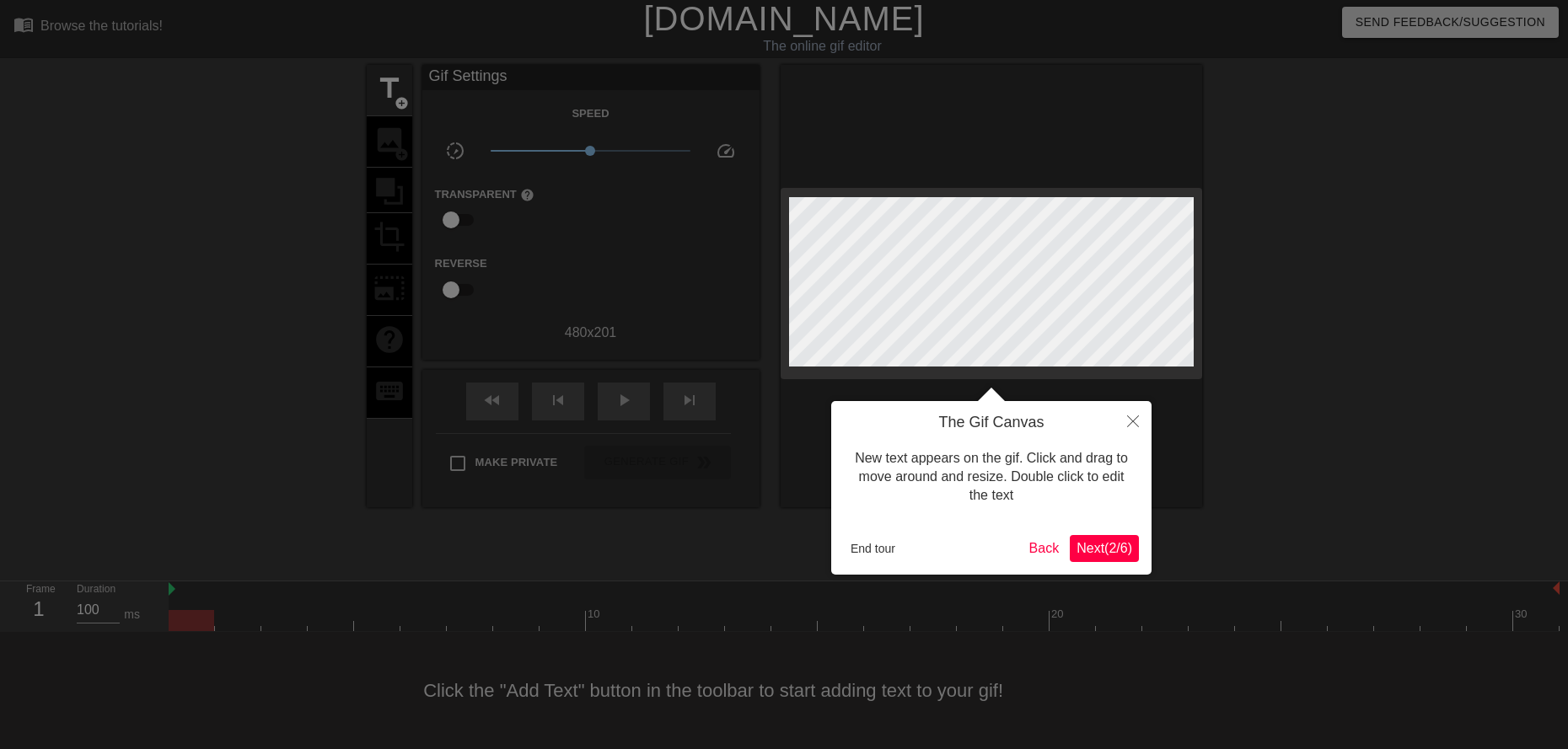
scroll to position [0, 0]
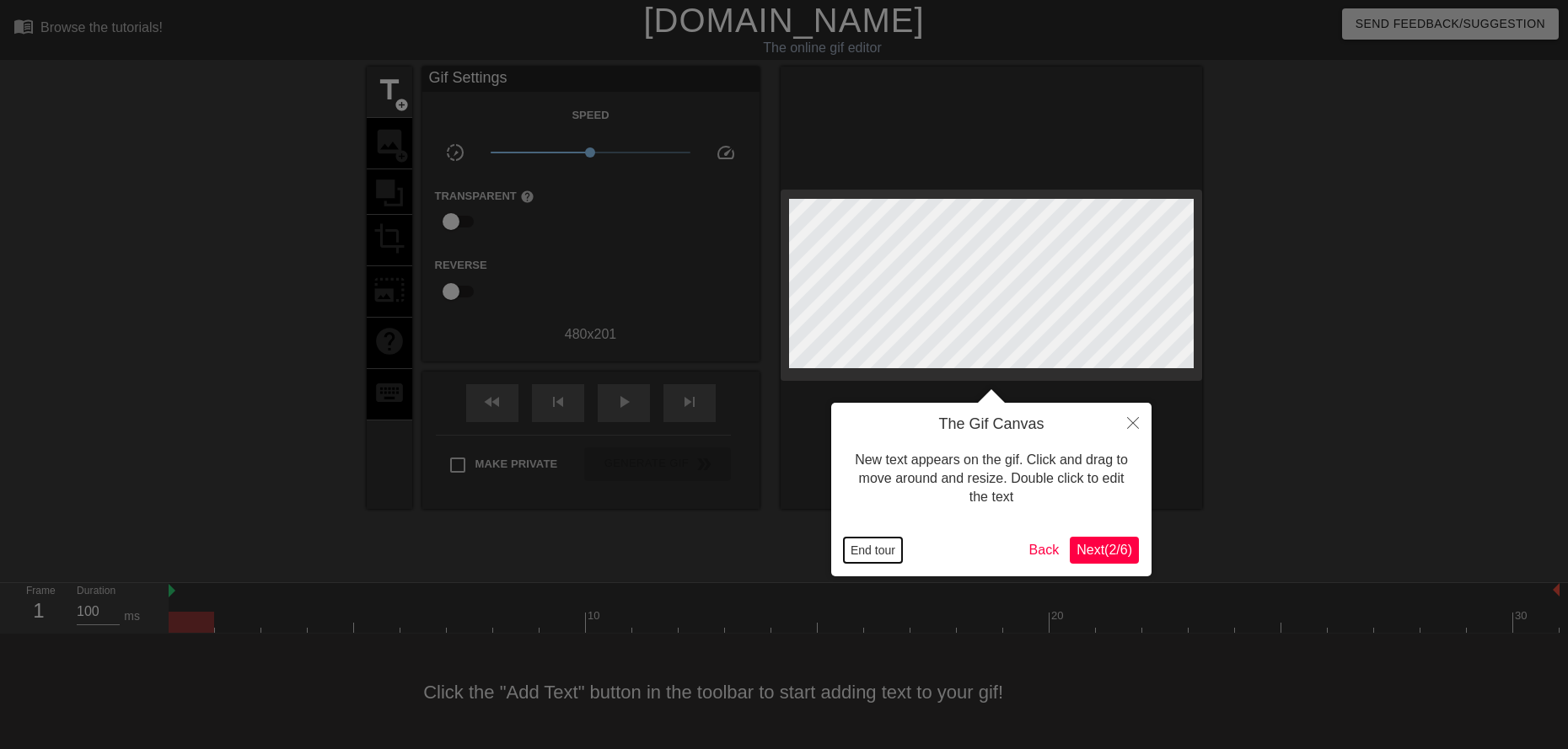
click at [856, 558] on button "End tour" at bounding box center [872, 550] width 58 height 26
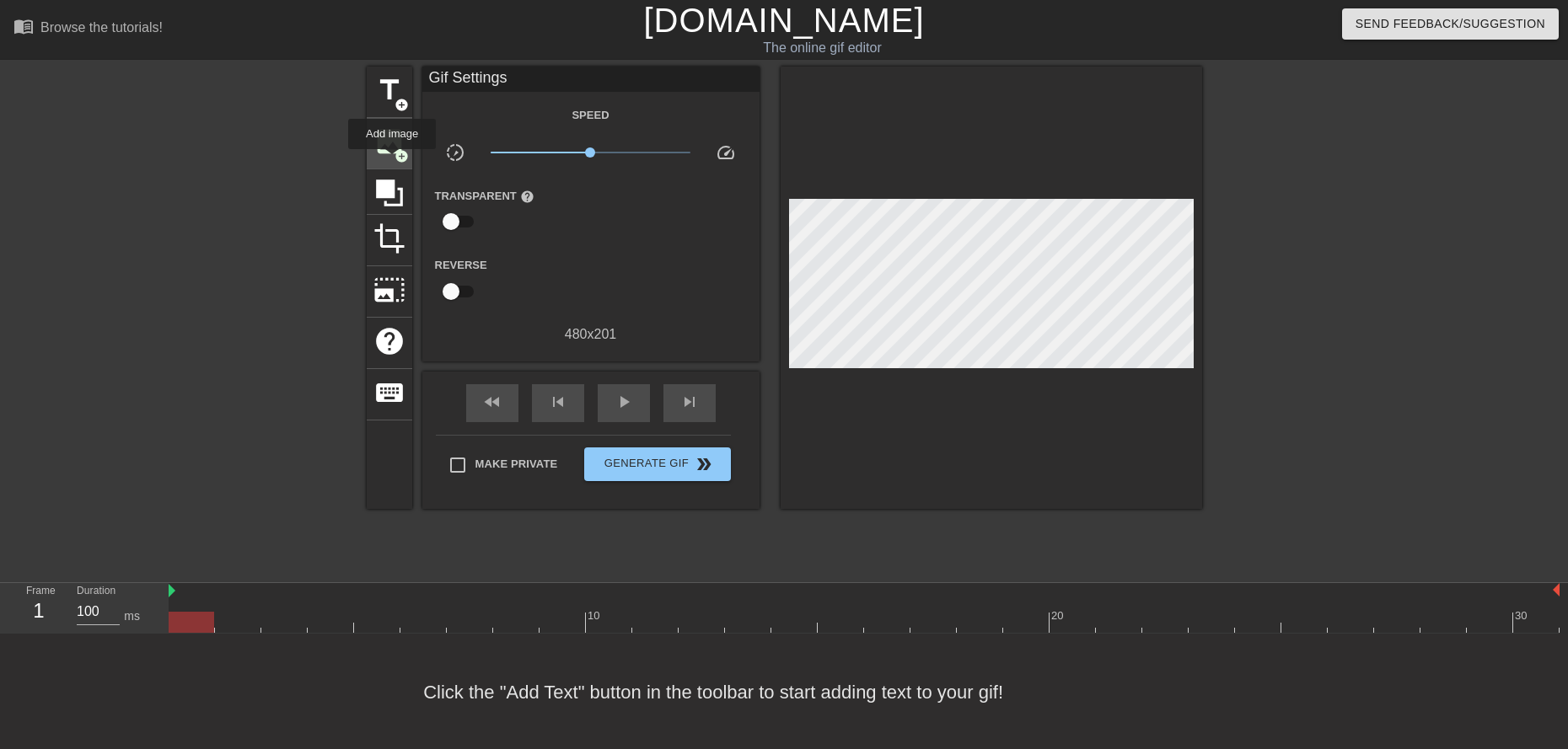
click at [391, 161] on div "image add_circle" at bounding box center [390, 144] width 45 height 51
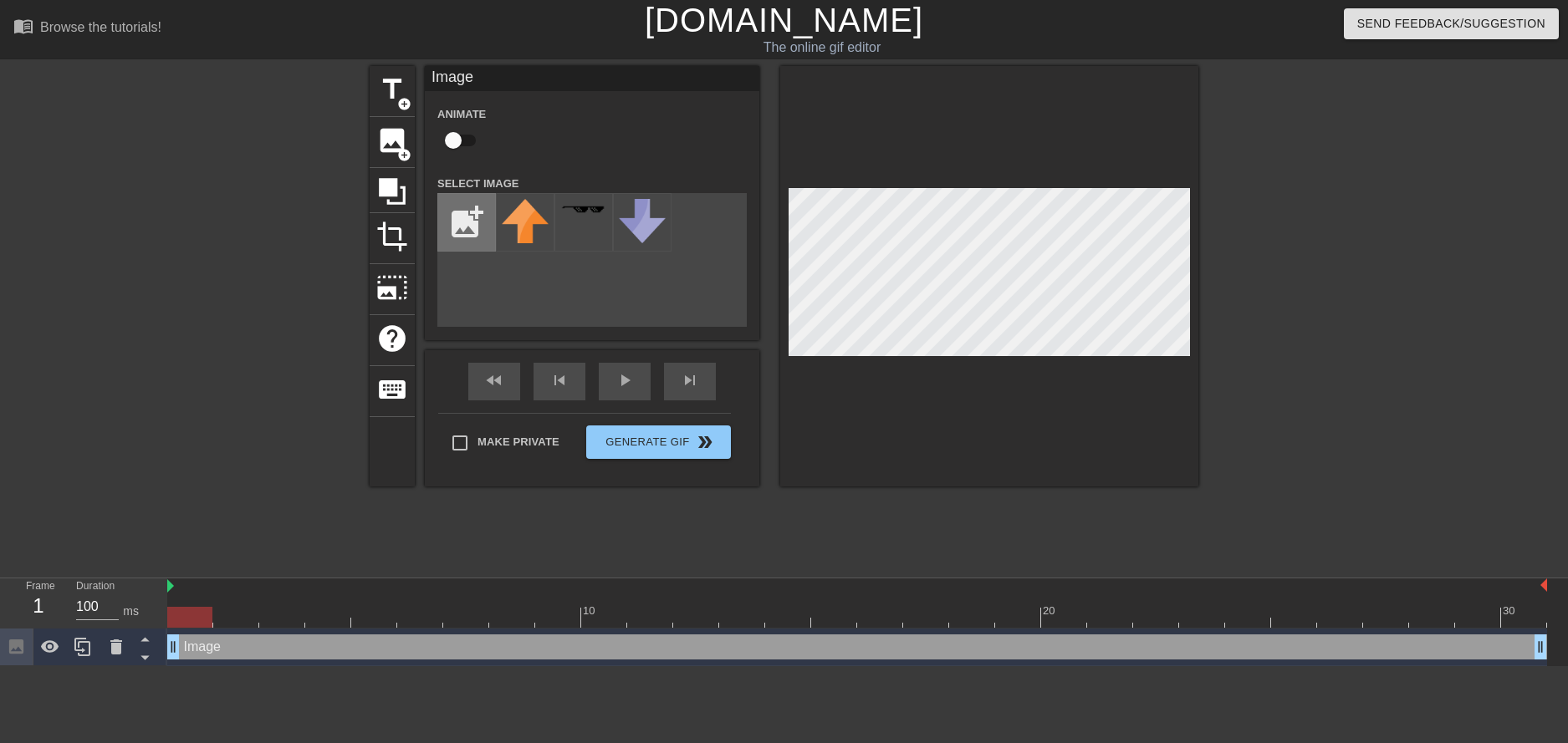
click at [460, 232] on input "file" at bounding box center [466, 222] width 57 height 57
click at [457, 233] on input "file" at bounding box center [466, 222] width 57 height 57
click at [540, 234] on div at bounding box center [525, 222] width 58 height 58
click at [1424, 478] on div "title add_circle image add_circle crop photo_size_select_large help keyboard Im…" at bounding box center [784, 316] width 1568 height 502
click at [741, 332] on div "title add_circle image add_circle crop photo_size_select_large help keyboard Im…" at bounding box center [784, 276] width 829 height 420
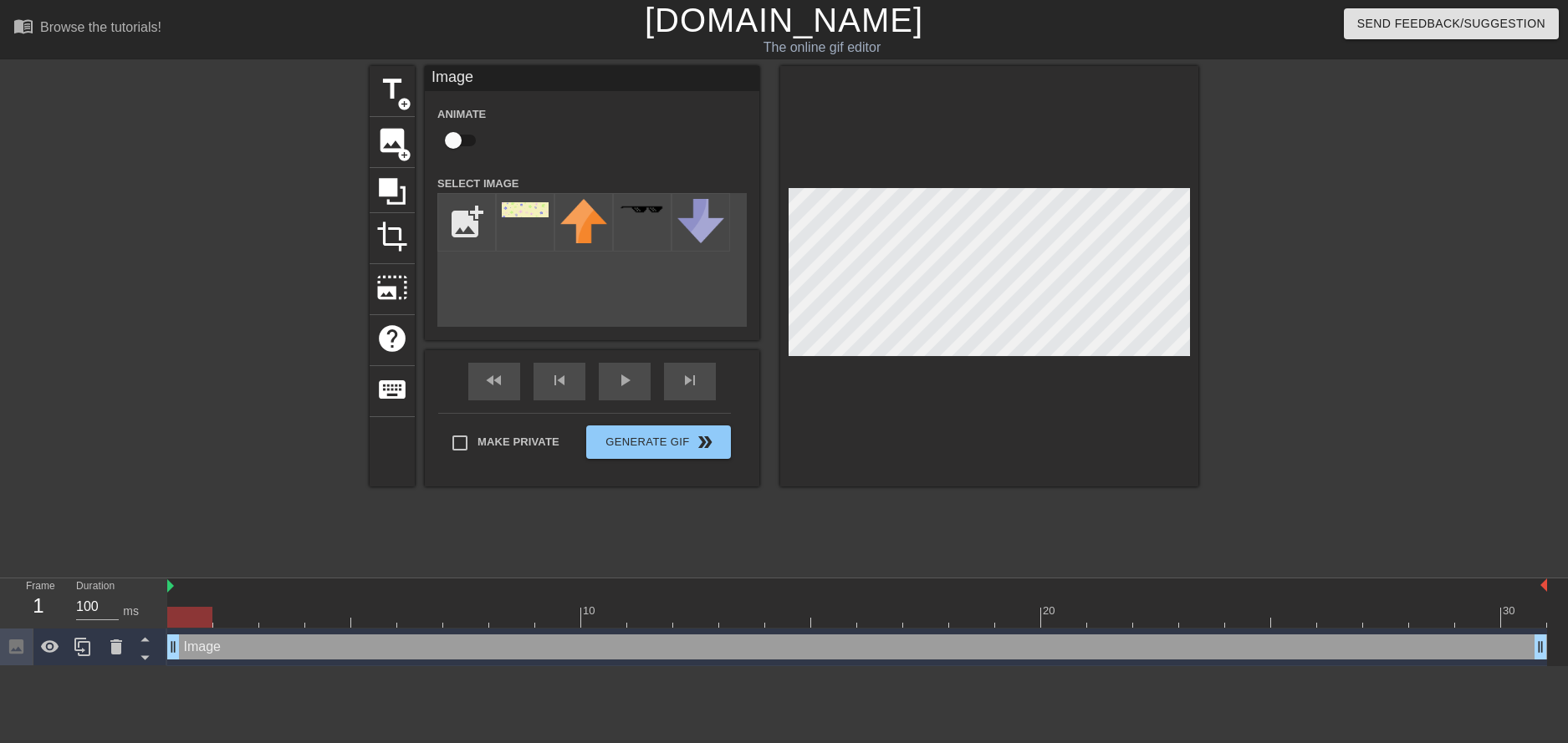
click at [928, 371] on div at bounding box center [989, 276] width 419 height 420
click at [477, 228] on input "file" at bounding box center [466, 222] width 57 height 57
type input "C:\fakepath\TcZvijmjL7.gif"
click at [541, 224] on div at bounding box center [525, 222] width 58 height 58
click at [596, 221] on div at bounding box center [584, 222] width 58 height 58
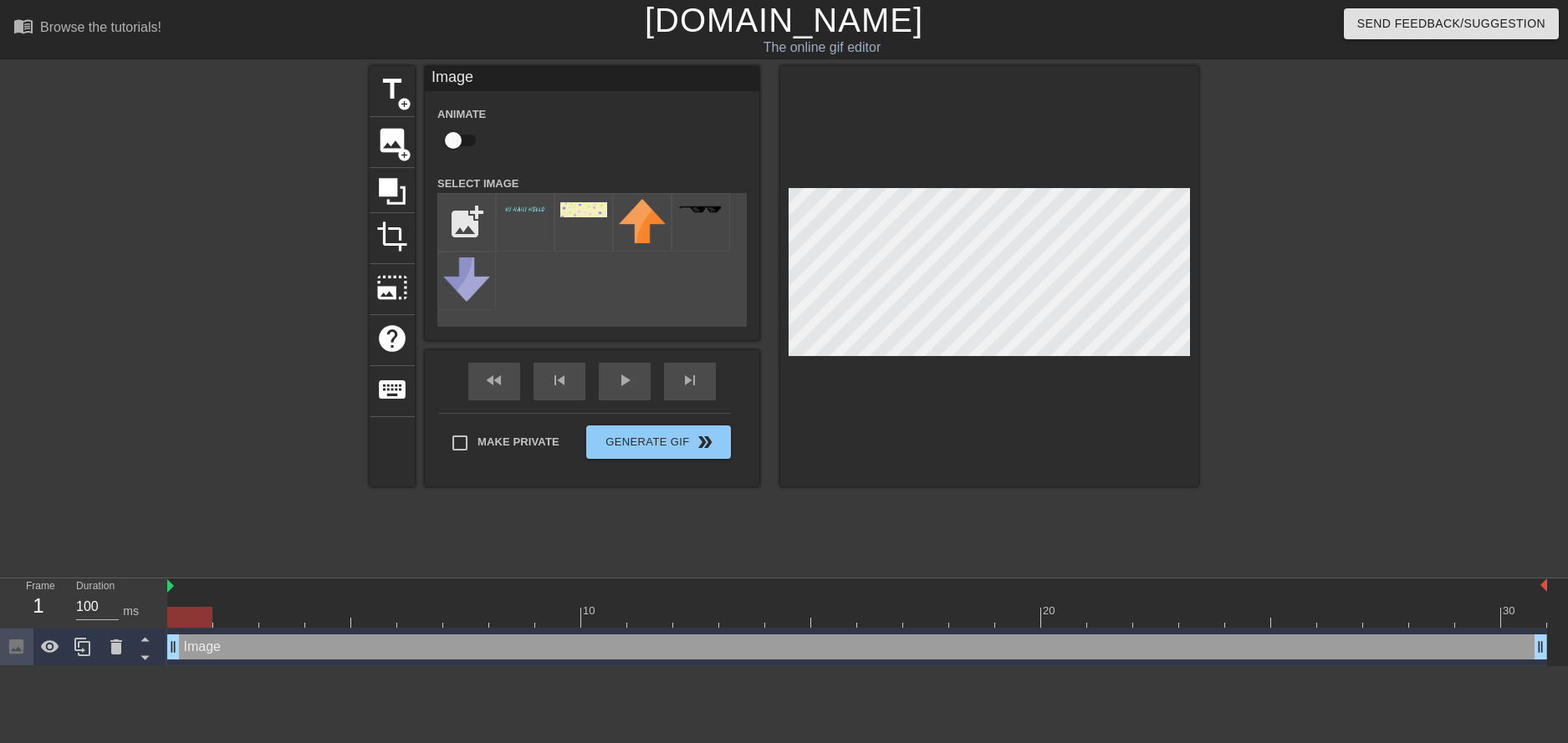
click at [644, 313] on div "add_photo_alternate" at bounding box center [592, 260] width 310 height 134
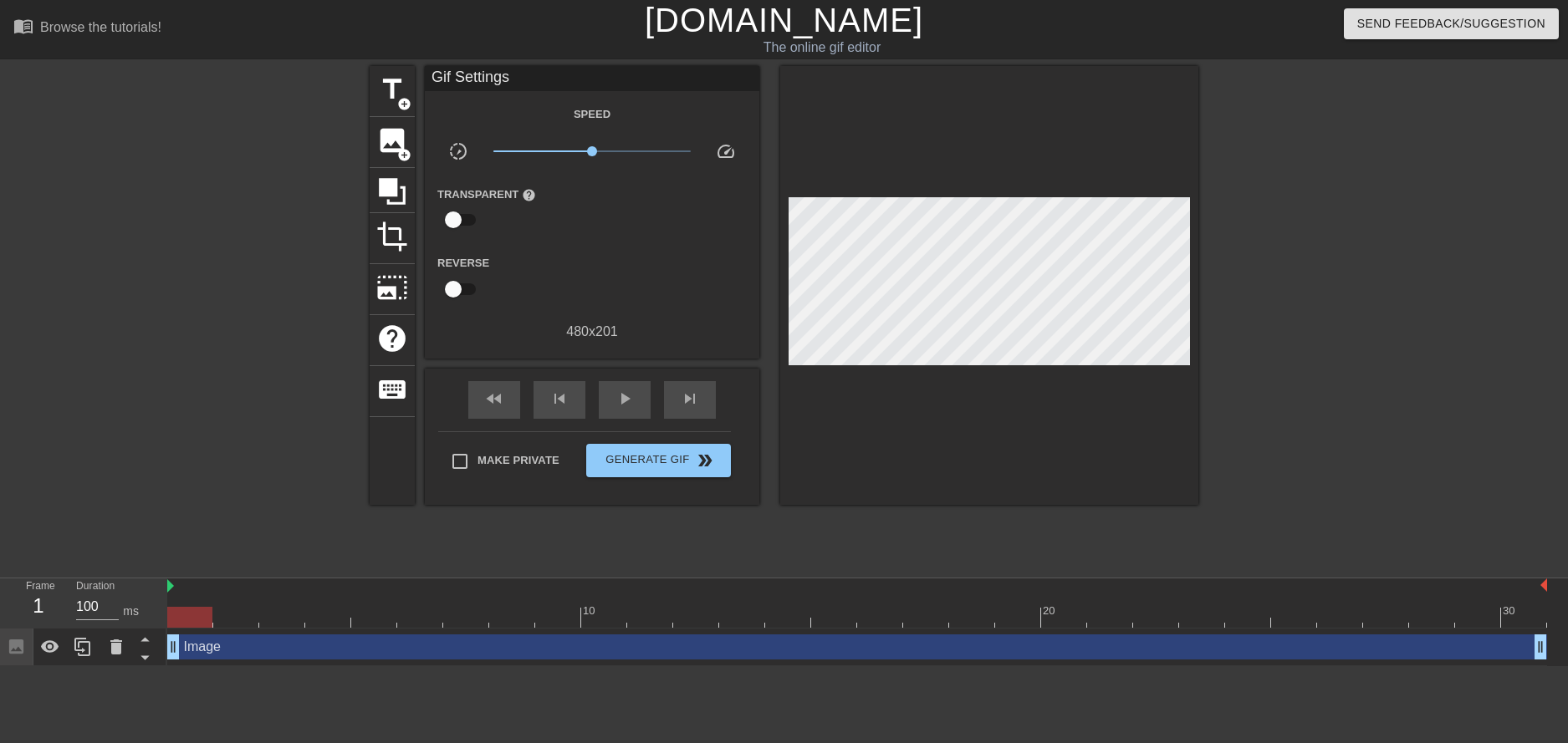
click at [99, 666] on html "menu_book Browse the tutorials! Gifntext.com The online gif editor Send Feedbac…" at bounding box center [784, 333] width 1568 height 666
click at [396, 145] on span "image" at bounding box center [392, 141] width 32 height 32
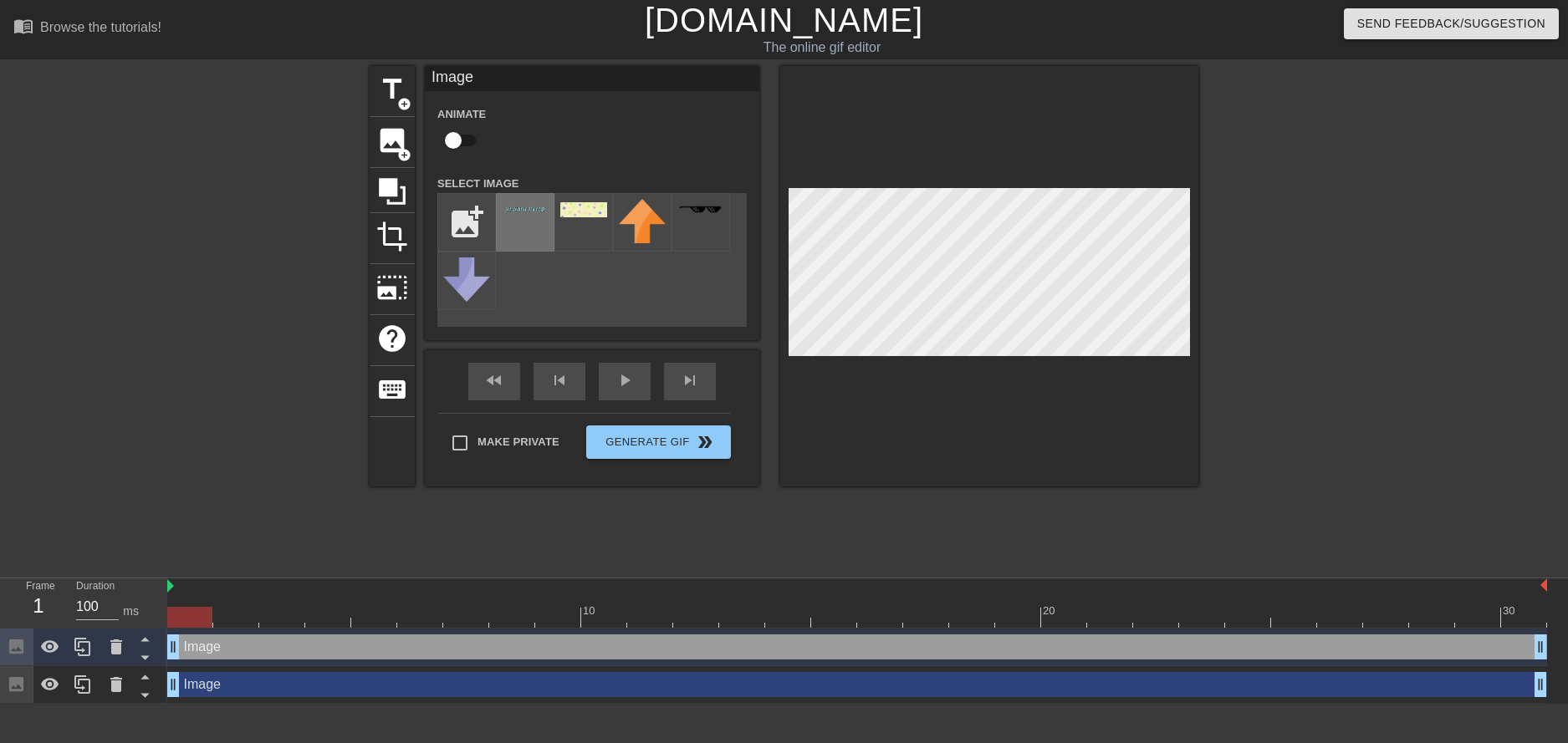
click at [531, 227] on div at bounding box center [525, 222] width 58 height 58
click at [968, 457] on div at bounding box center [989, 276] width 419 height 420
click at [601, 537] on div "title add_circle image add_circle crop photo_size_select_large help keyboard Im…" at bounding box center [784, 316] width 829 height 502
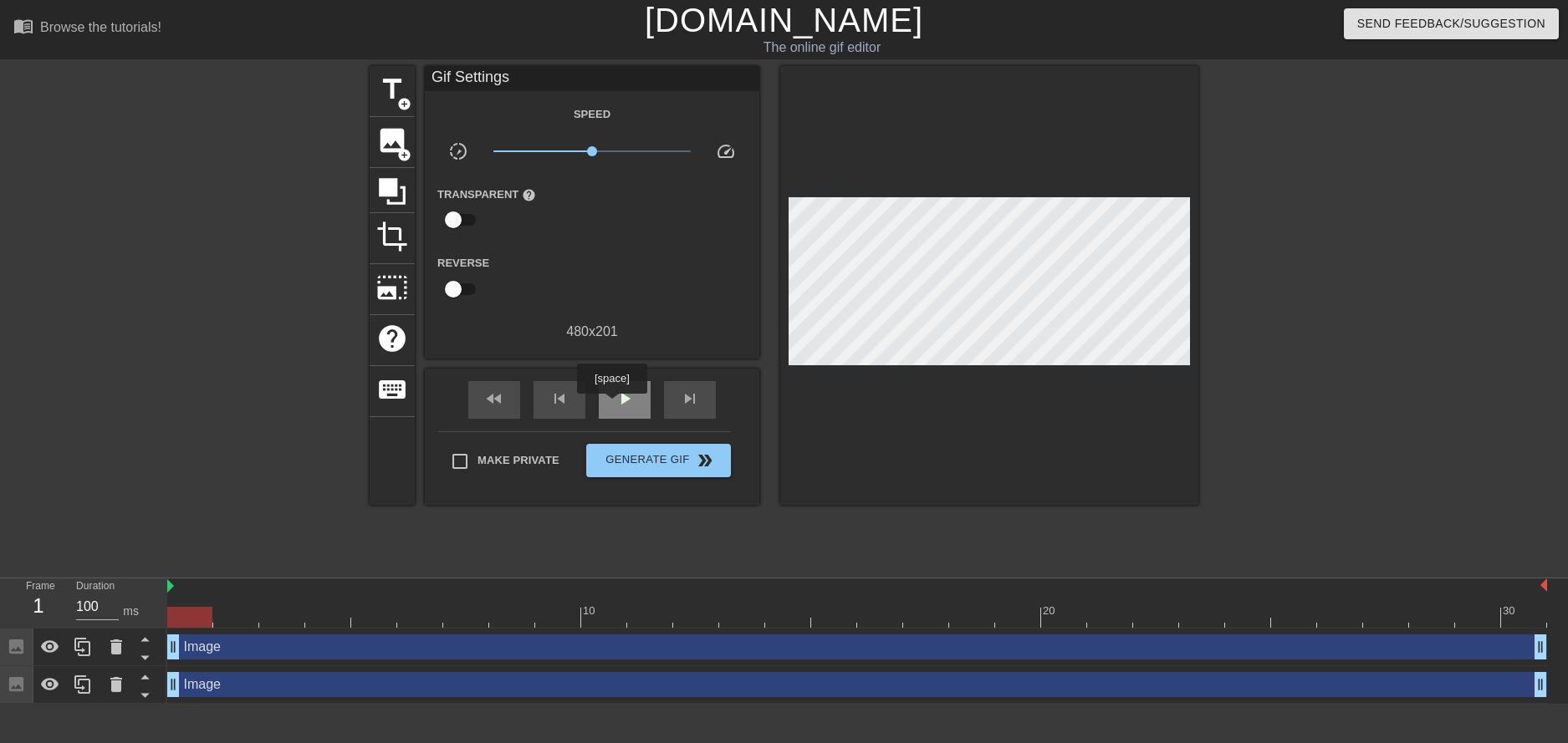
click at [611, 405] on div "play_arrow" at bounding box center [624, 400] width 52 height 38
click at [57, 641] on div at bounding box center [51, 646] width 34 height 37
click at [57, 640] on icon at bounding box center [50, 646] width 20 height 20
click at [383, 155] on span "image" at bounding box center [392, 141] width 32 height 32
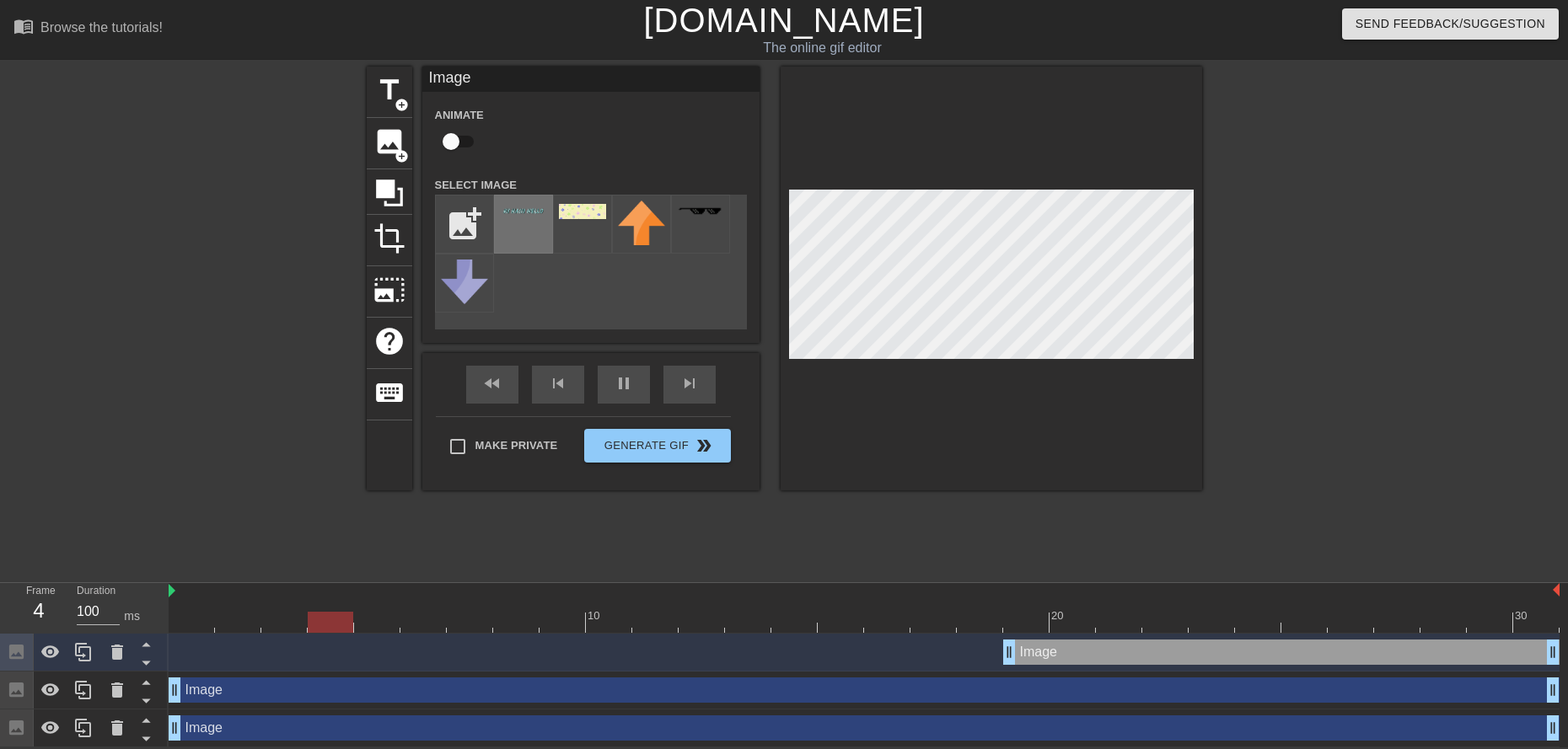
click at [506, 227] on div at bounding box center [523, 224] width 59 height 59
click at [456, 139] on input "checkbox" at bounding box center [451, 142] width 96 height 32
checkbox input "true"
click at [120, 652] on icon at bounding box center [117, 653] width 11 height 15
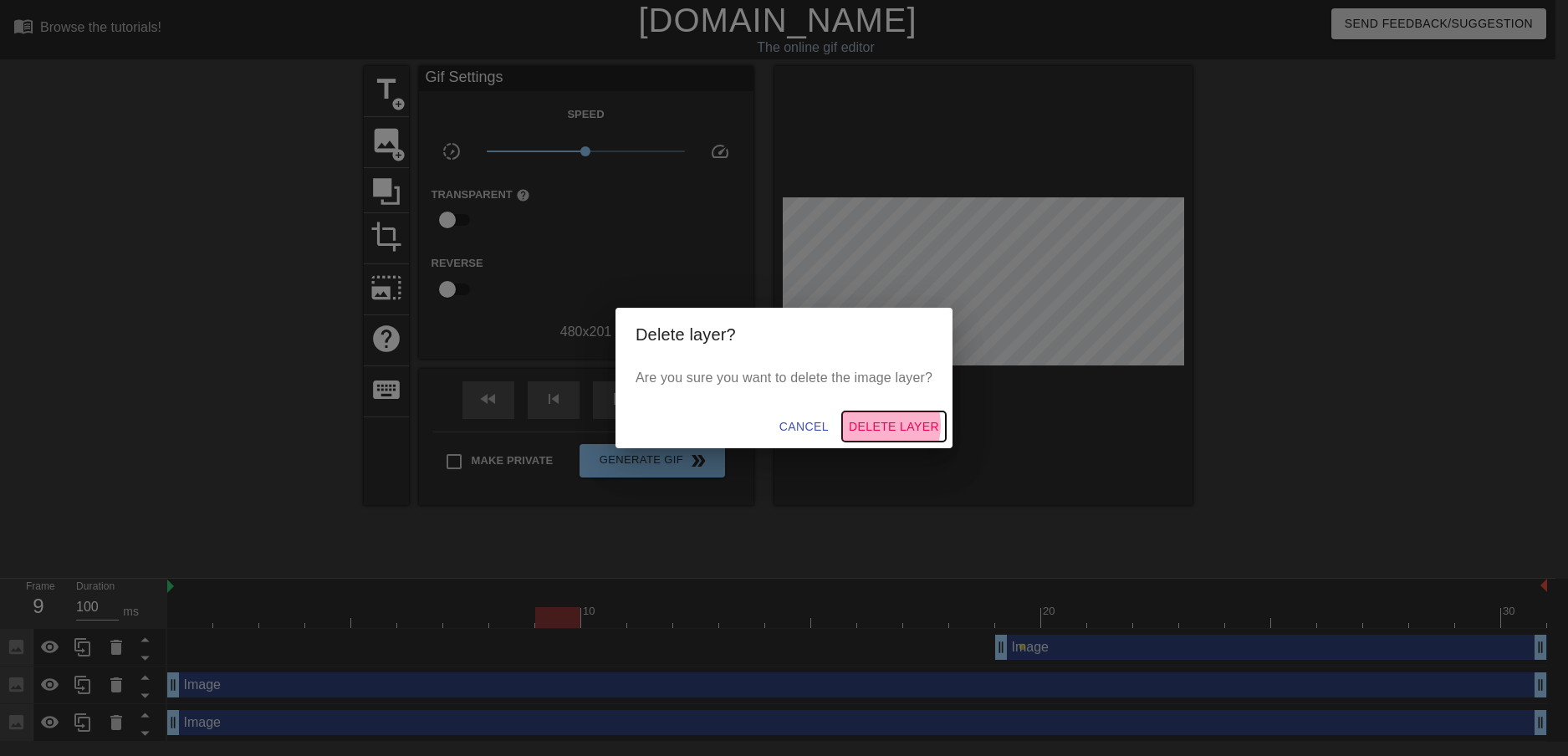
click at [876, 426] on span "Delete Layer" at bounding box center [894, 427] width 90 height 21
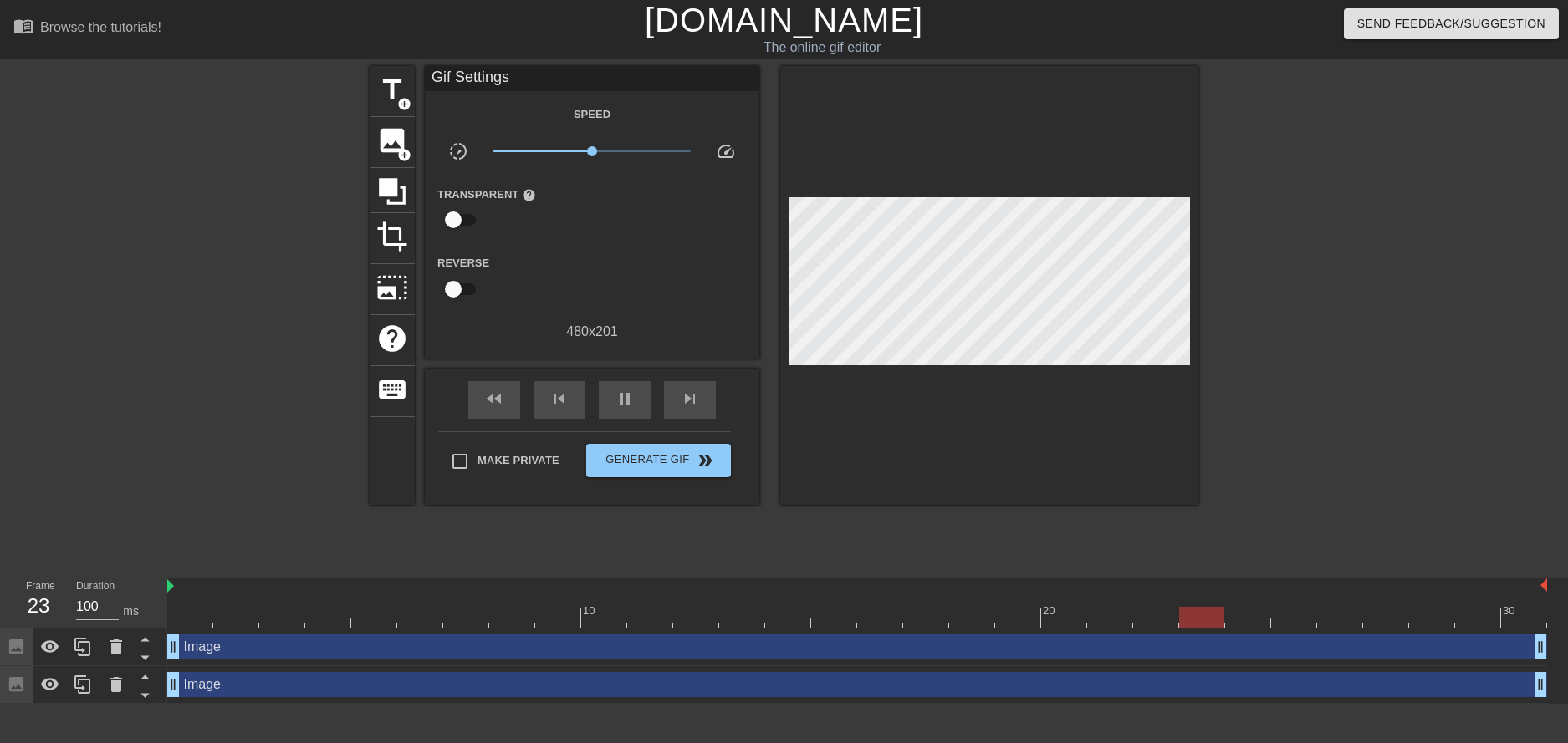
click at [294, 676] on div "Image drag_handle drag_handle" at bounding box center [857, 685] width 1379 height 25
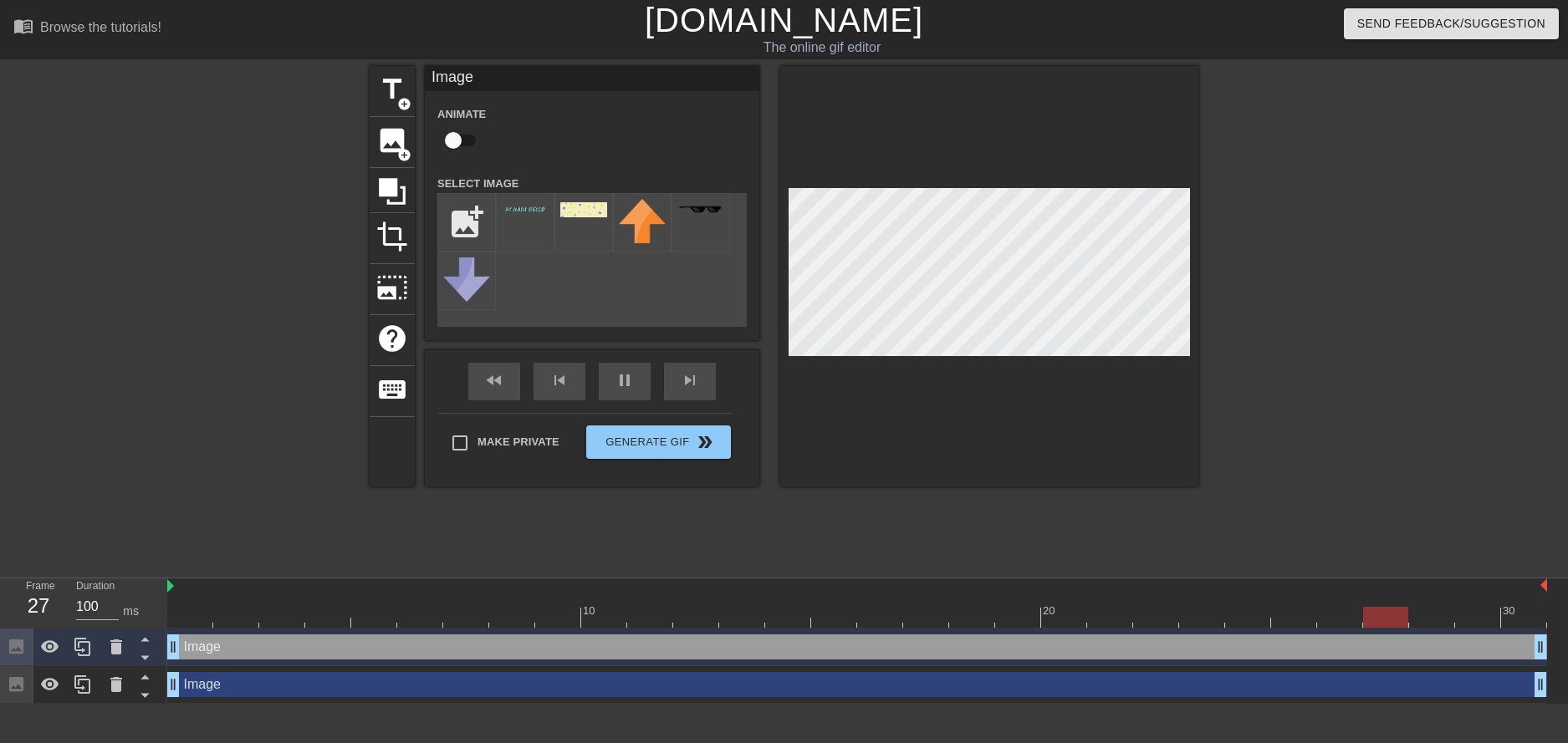
click at [450, 145] on input "checkbox" at bounding box center [453, 141] width 96 height 32
checkbox input "true"
click at [644, 388] on div "pause" at bounding box center [624, 382] width 52 height 38
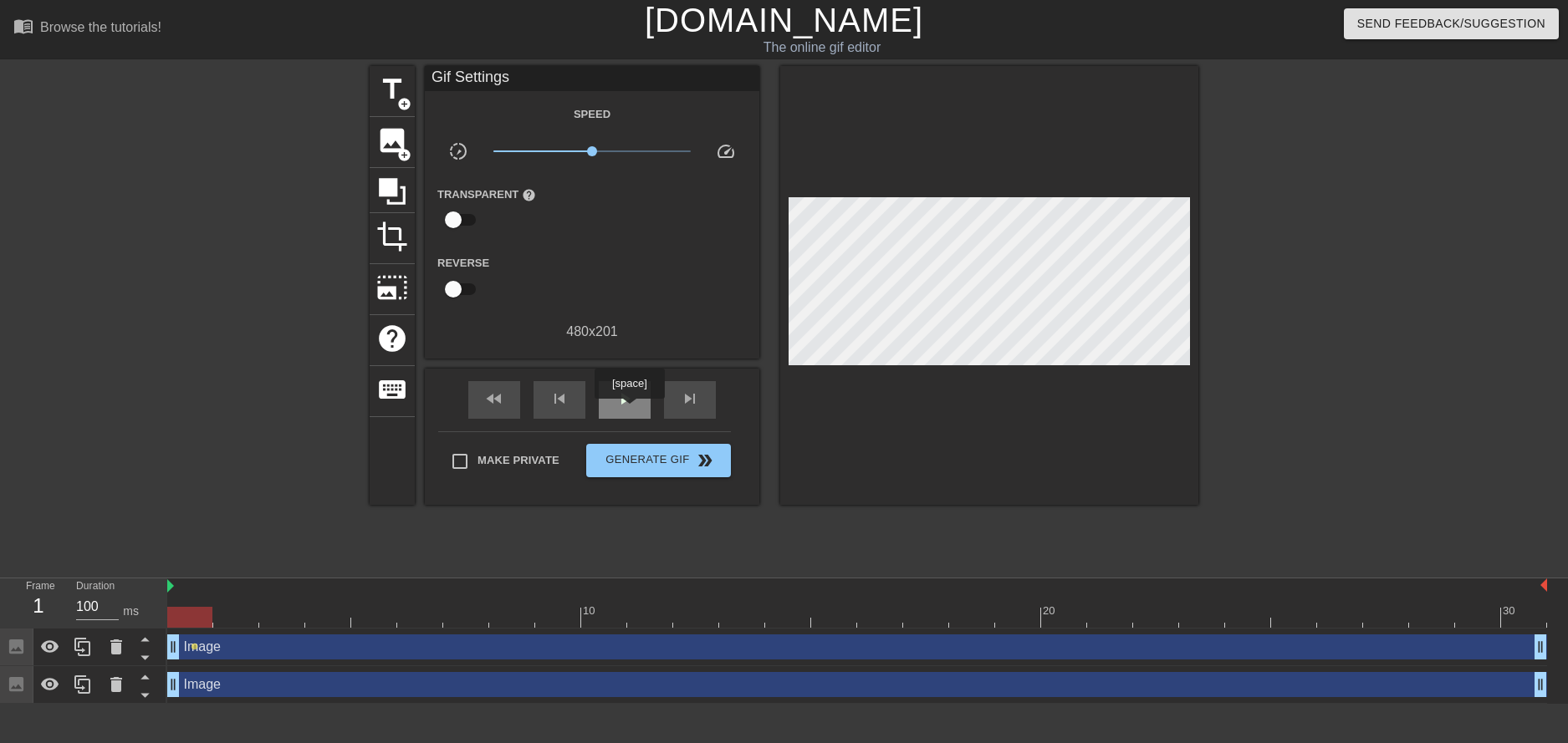
click at [628, 411] on div "play_arrow" at bounding box center [624, 400] width 52 height 38
click at [628, 411] on div "pause" at bounding box center [624, 400] width 52 height 38
click at [632, 465] on span "Generate Gif double_arrow" at bounding box center [659, 460] width 131 height 20
